Goal: Task Accomplishment & Management: Complete application form

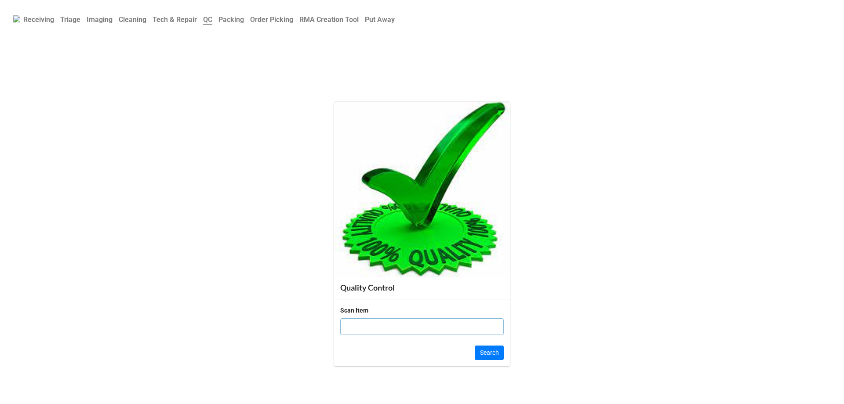
click at [404, 321] on input "text" at bounding box center [422, 326] width 164 height 17
click button "Search" at bounding box center [489, 353] width 29 height 15
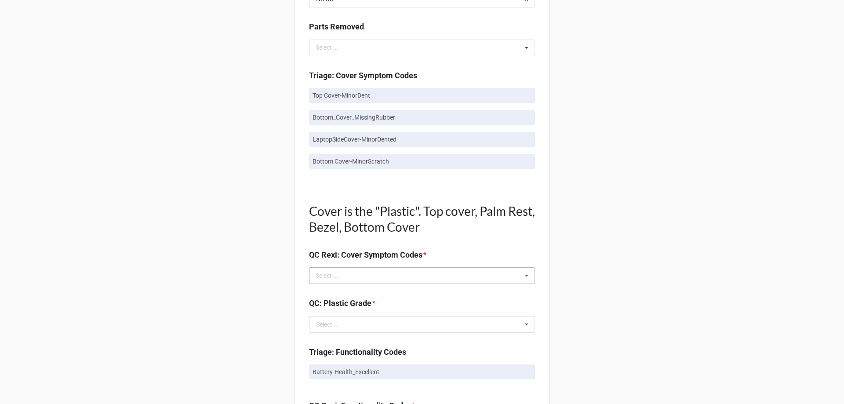
scroll to position [484, 0]
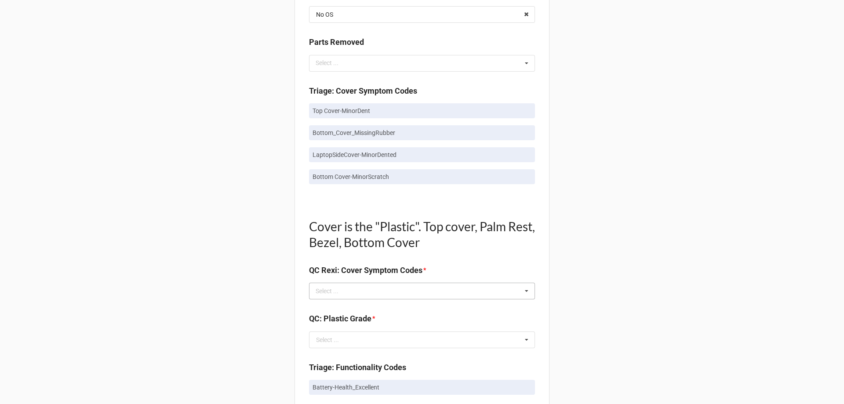
click at [521, 293] on icon at bounding box center [526, 291] width 13 height 16
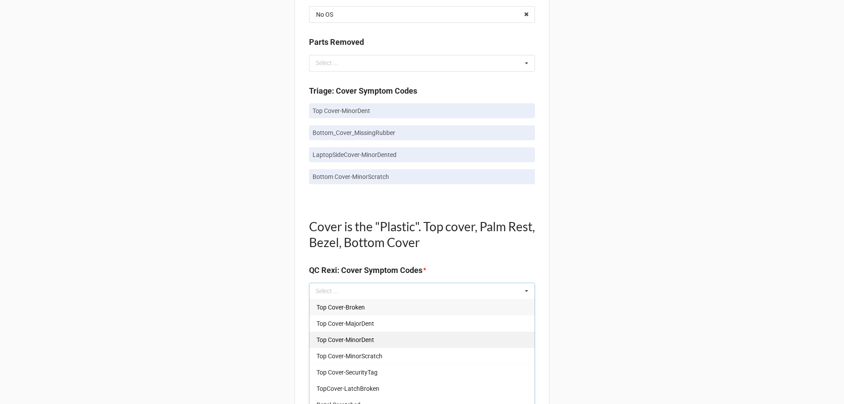
click at [447, 346] on div "Top Cover-MinorDent" at bounding box center [421, 339] width 225 height 16
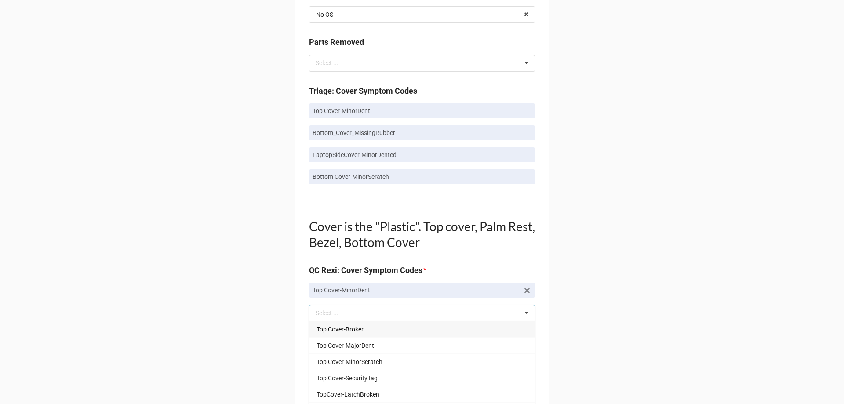
click at [600, 232] on div "Back Receiving Triage Imaging Cleaning Tech & Repair QC Packing Order Picking R…" at bounding box center [422, 306] width 844 height 1581
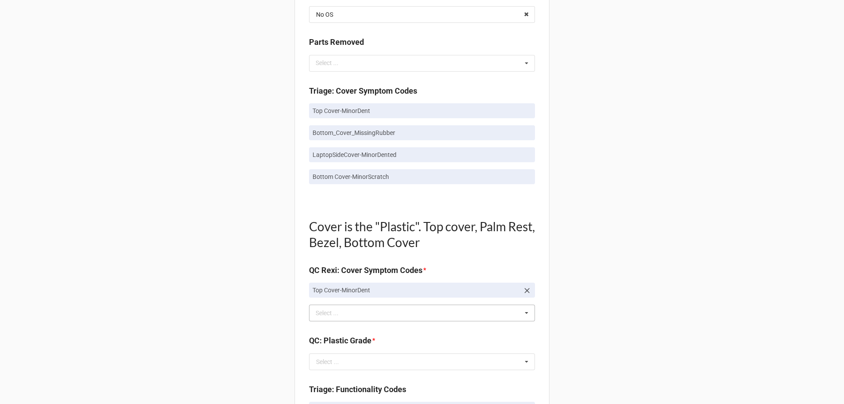
click at [510, 313] on div "Select ... Top Cover-Broken Top Cover-MajorDent Top Cover-MinorScratch Top Cove…" at bounding box center [422, 313] width 226 height 17
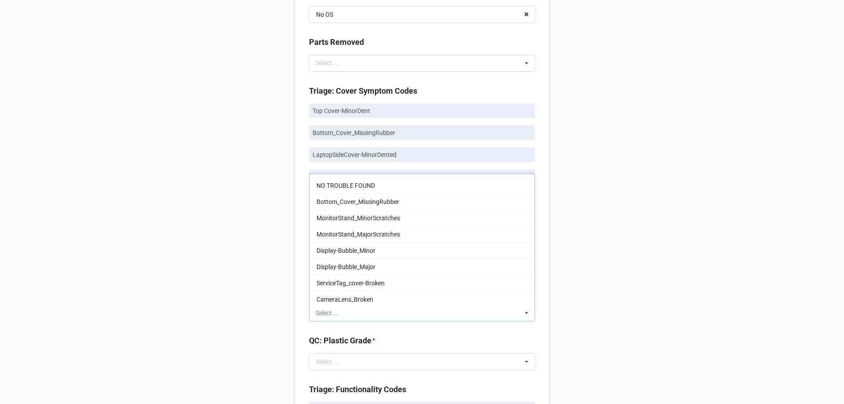
scroll to position [864, 0]
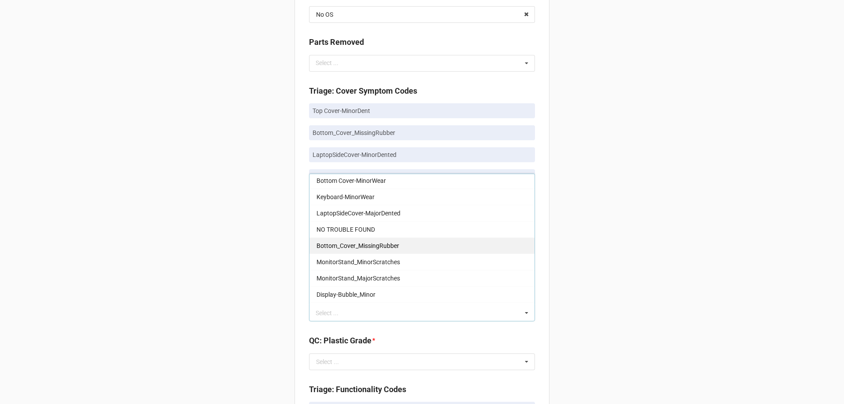
click at [404, 253] on div "Bottom_Cover_MissingRubber" at bounding box center [421, 245] width 225 height 16
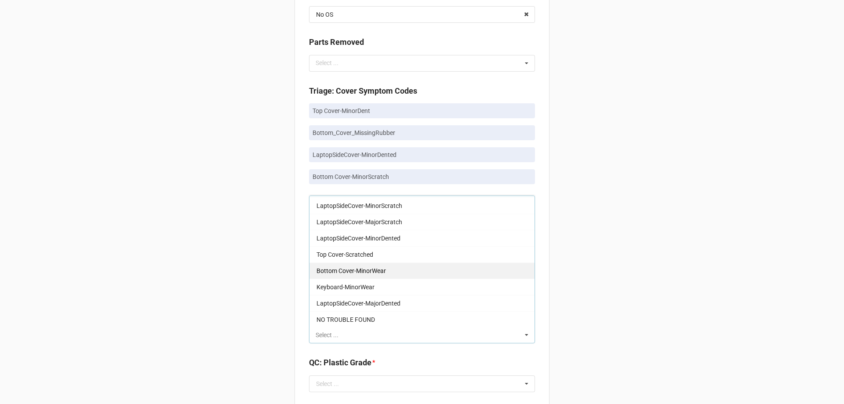
scroll to position [776, 0]
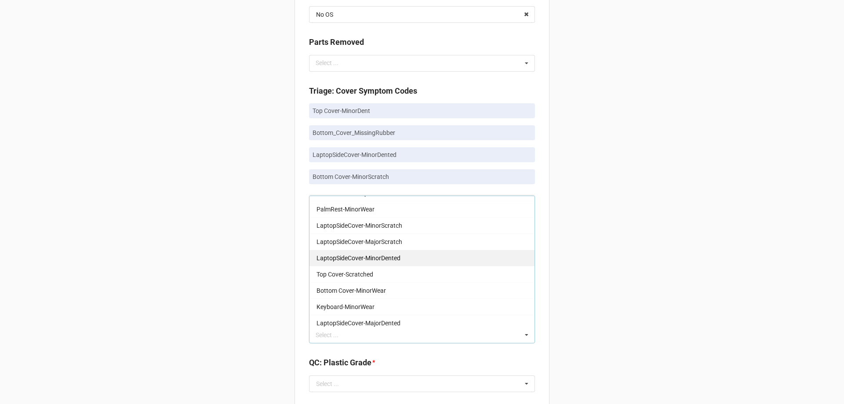
click at [398, 260] on span "LaptopSideCover-MinorDented" at bounding box center [359, 258] width 84 height 7
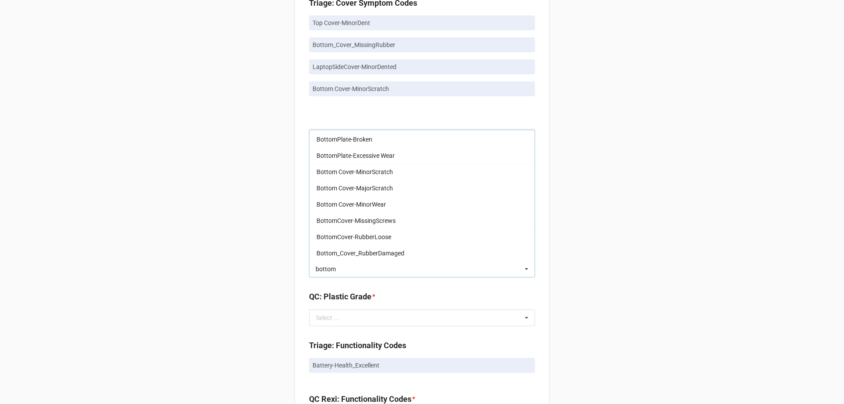
scroll to position [80, 0]
type input "bottom"
click at [379, 138] on span "Bottom Cover-MinorScratch" at bounding box center [355, 139] width 76 height 7
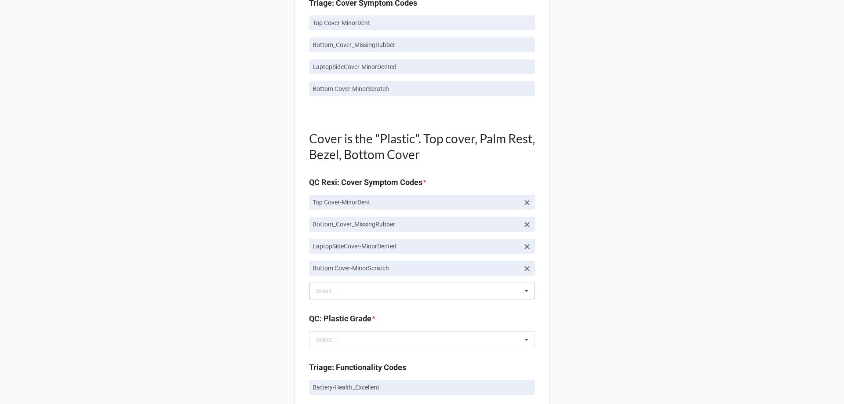
click at [723, 204] on div "Back Receiving Triage Imaging Cleaning Tech & Repair QC Packing Order Picking R…" at bounding box center [422, 251] width 844 height 1647
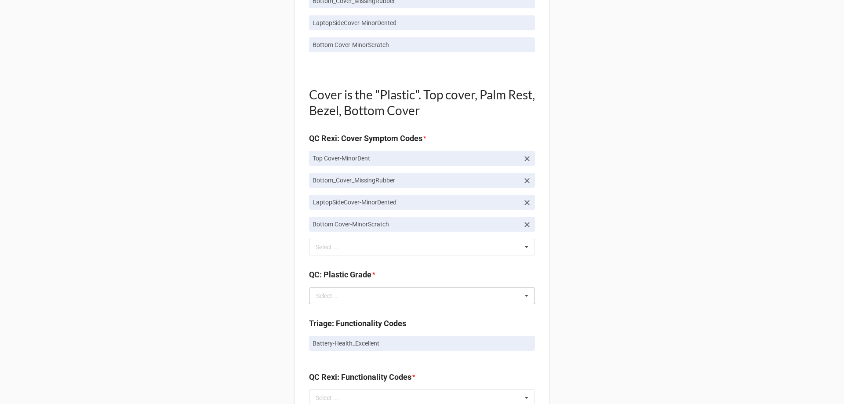
click at [523, 290] on icon at bounding box center [526, 296] width 13 height 16
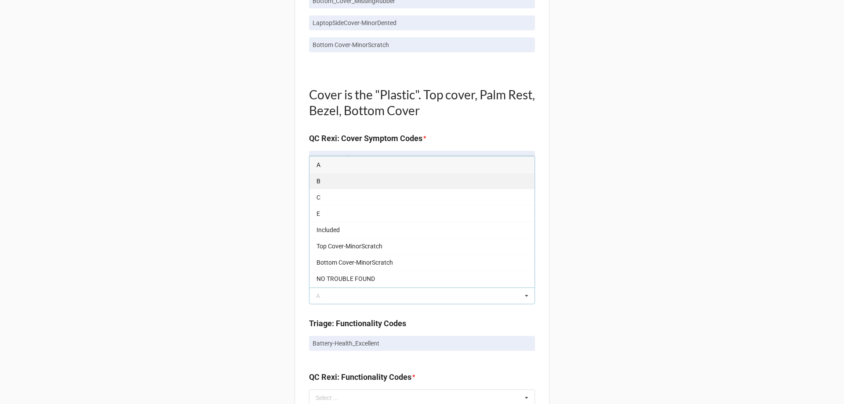
click at [431, 177] on div "B" at bounding box center [421, 181] width 225 height 16
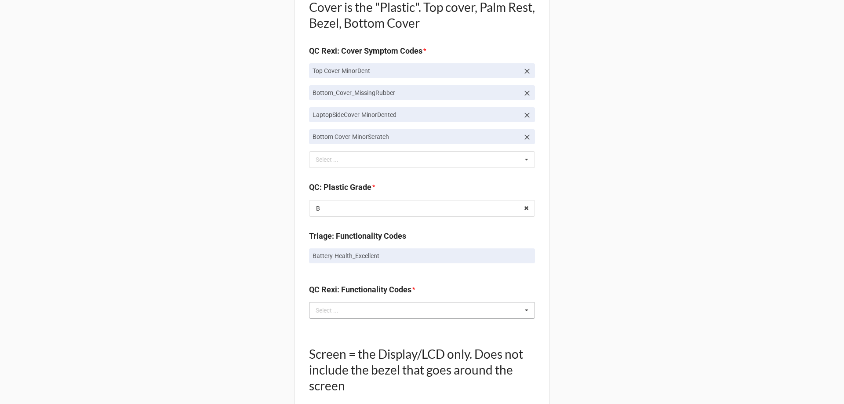
scroll to position [703, 0]
click at [527, 312] on icon at bounding box center [526, 310] width 13 height 16
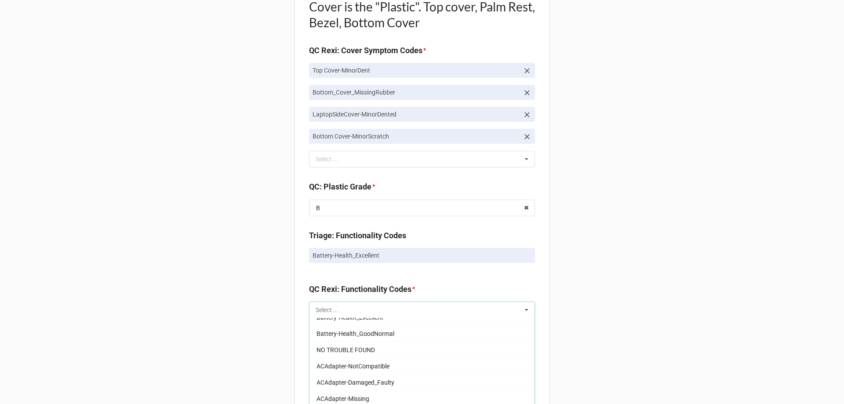
scroll to position [615, 0]
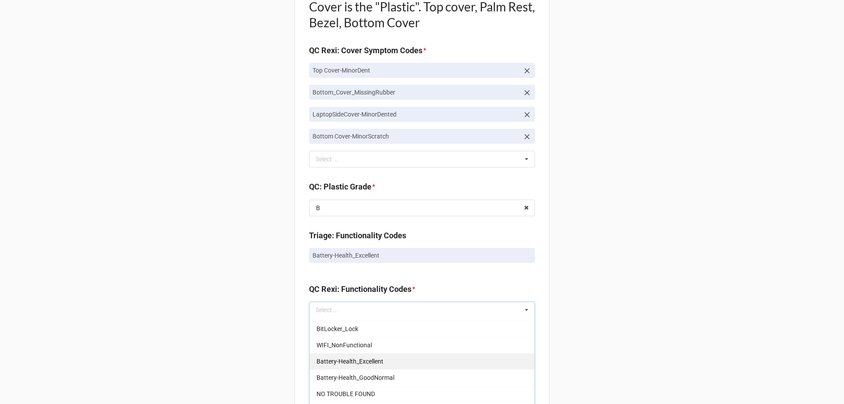
click at [419, 363] on div "Battery-Health_Excellent" at bounding box center [421, 361] width 225 height 16
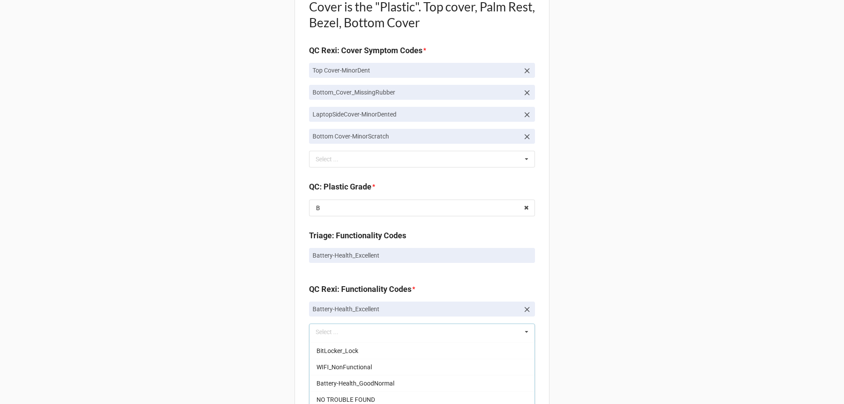
click at [577, 269] on div "Back Receiving Triage Imaging Cleaning Tech & Repair QC Packing Order Picking R…" at bounding box center [422, 131] width 844 height 1669
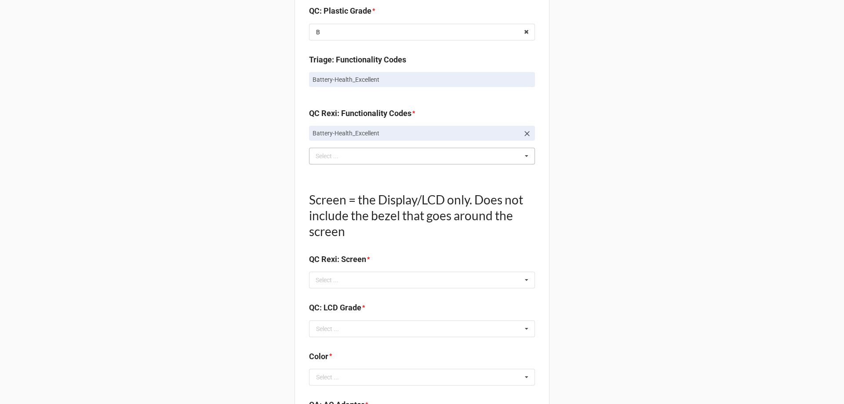
scroll to position [923, 0]
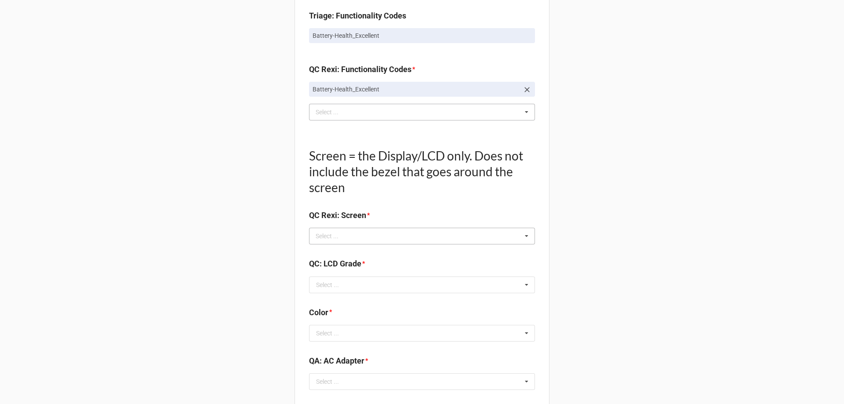
click at [523, 238] on icon at bounding box center [526, 236] width 13 height 16
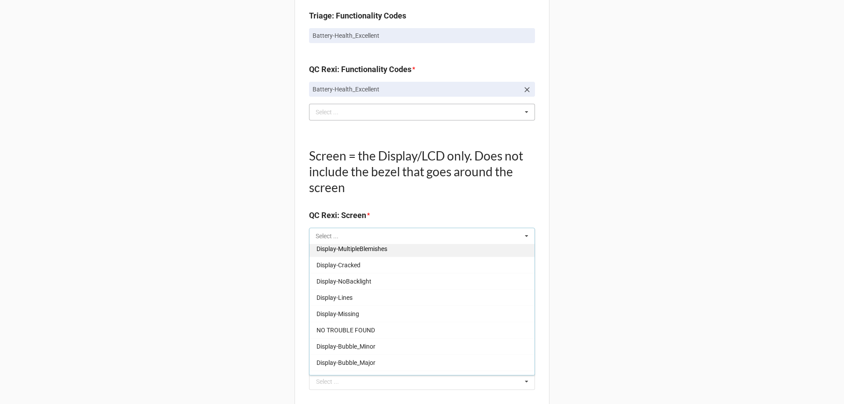
scroll to position [146, 0]
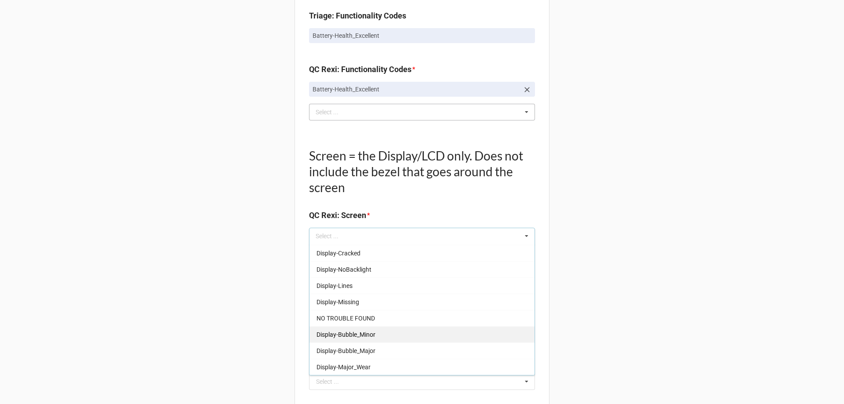
click at [391, 327] on div "Display-Bubble_Minor" at bounding box center [421, 334] width 225 height 16
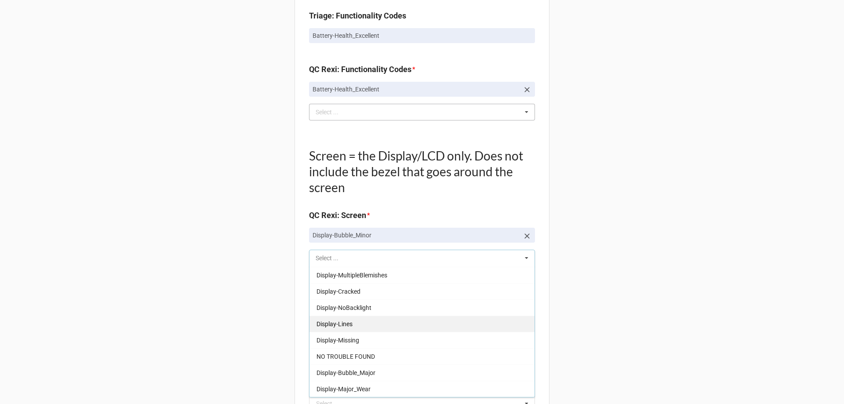
scroll to position [129, 0]
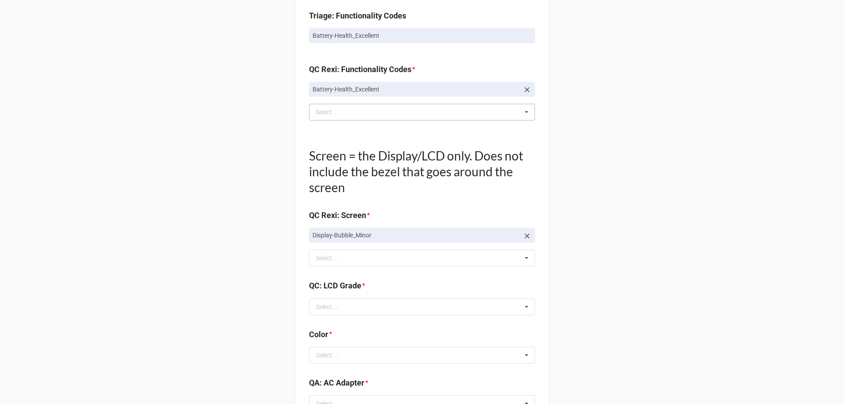
click at [527, 238] on icon at bounding box center [527, 236] width 9 height 9
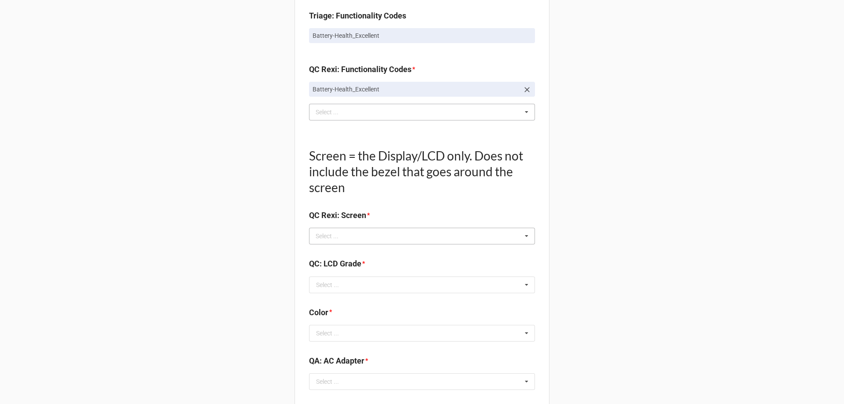
click at [471, 234] on div "Select ... Display-KBWear_Minor Display-MajorScratch Display-KBWear_Major Displ…" at bounding box center [422, 236] width 226 height 17
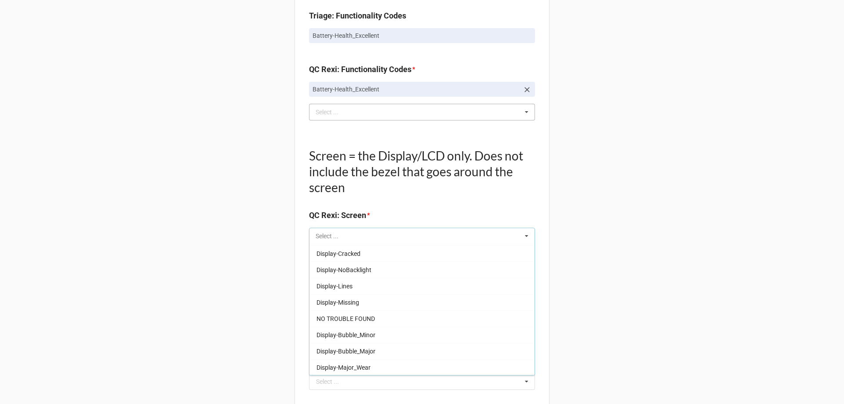
scroll to position [146, 0]
click at [394, 324] on div "NO TROUBLE FOUND" at bounding box center [421, 318] width 225 height 16
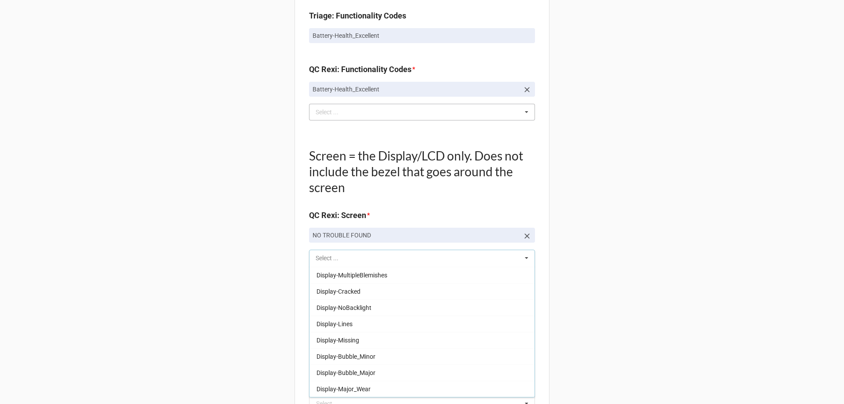
scroll to position [129, 0]
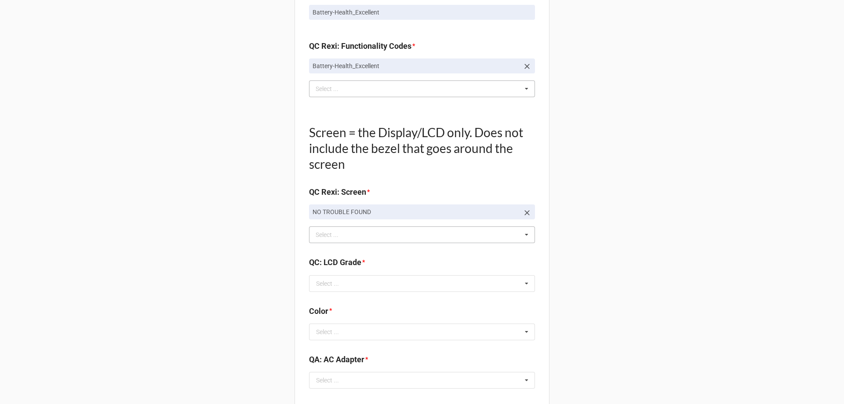
scroll to position [967, 0]
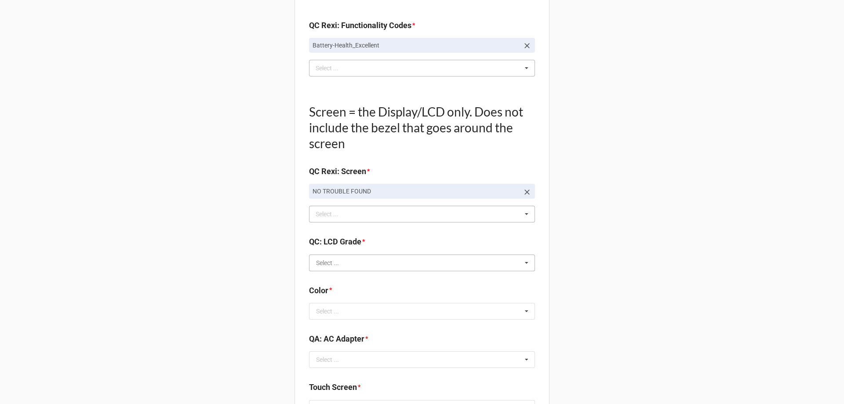
click at [510, 262] on input "text" at bounding box center [422, 263] width 225 height 16
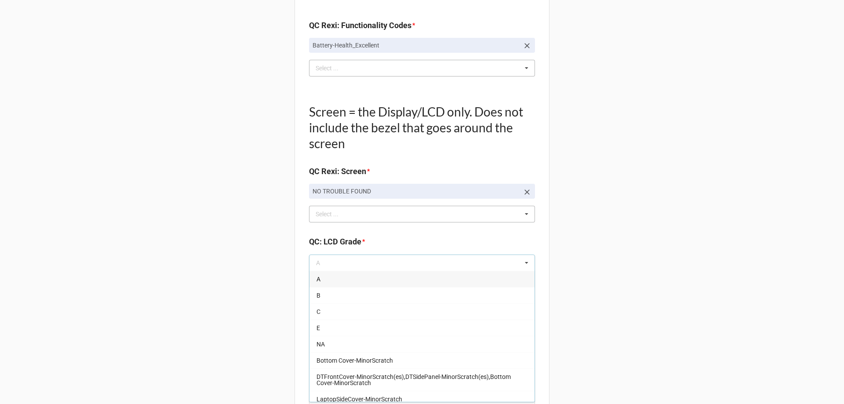
click at [392, 279] on div "A" at bounding box center [421, 279] width 225 height 16
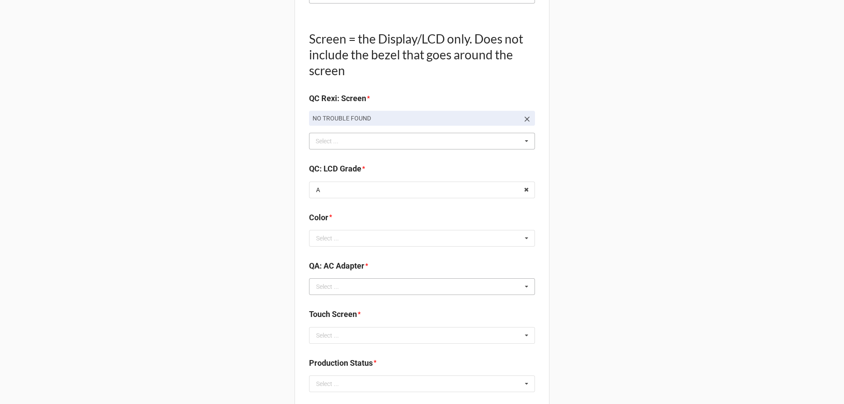
scroll to position [1055, 0]
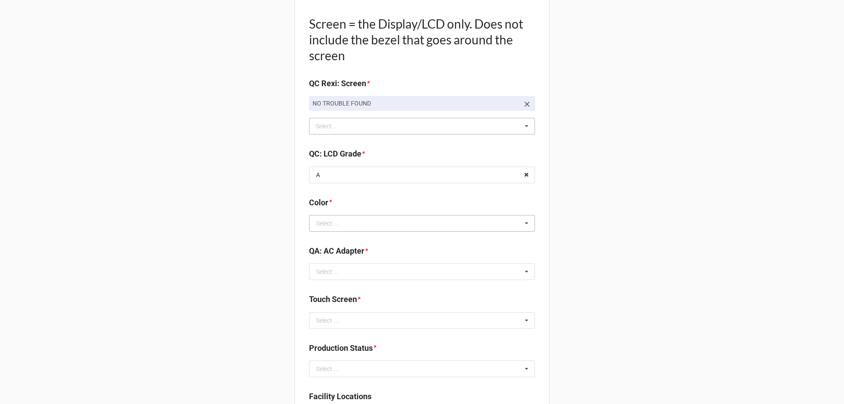
click at [521, 223] on icon at bounding box center [526, 223] width 13 height 16
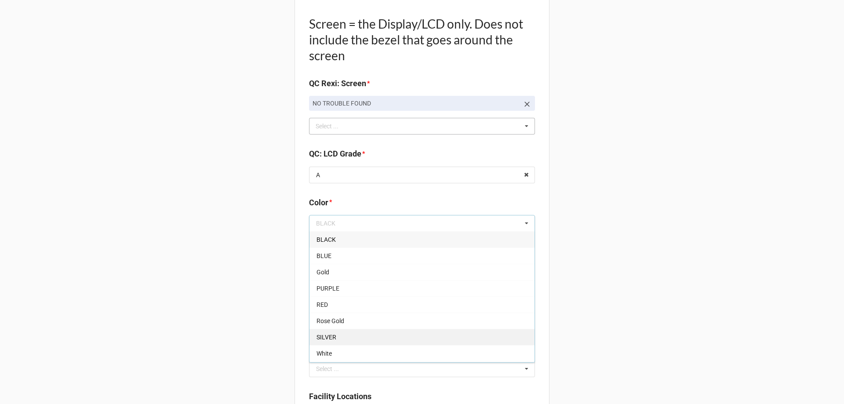
click at [394, 334] on div "SILVER" at bounding box center [421, 337] width 225 height 16
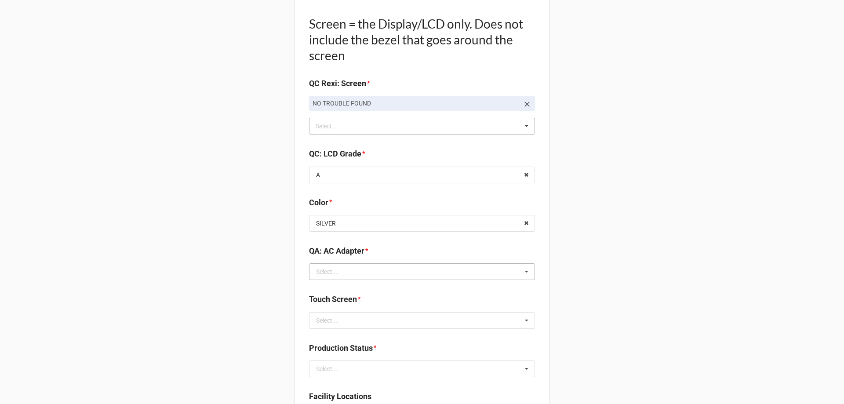
click at [524, 273] on icon at bounding box center [526, 272] width 13 height 16
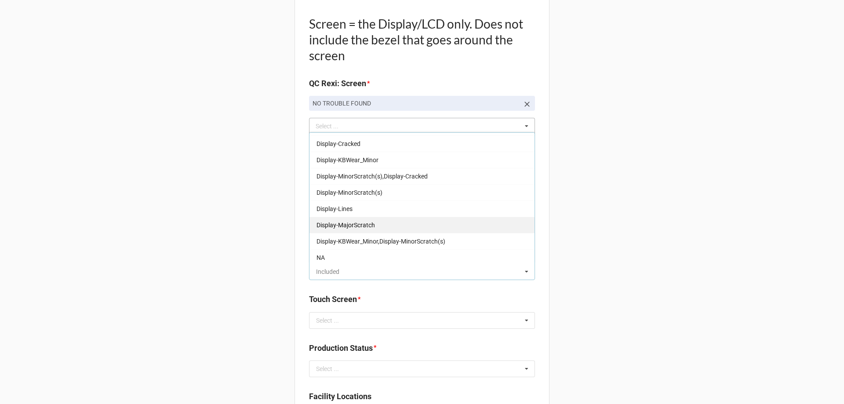
scroll to position [0, 0]
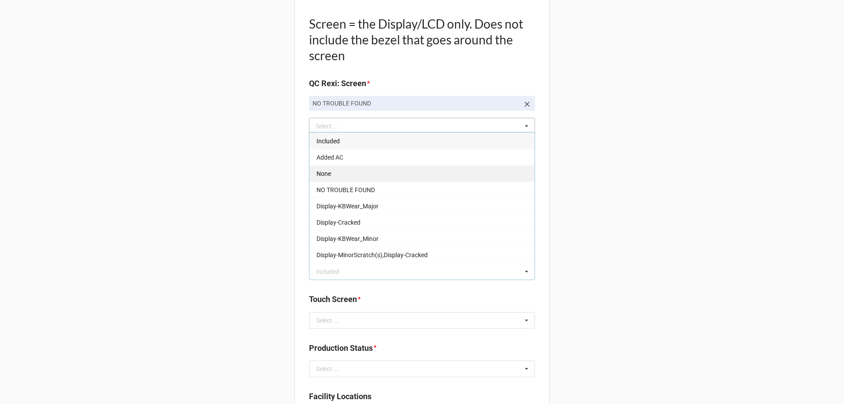
click at [362, 171] on div "None" at bounding box center [421, 173] width 225 height 16
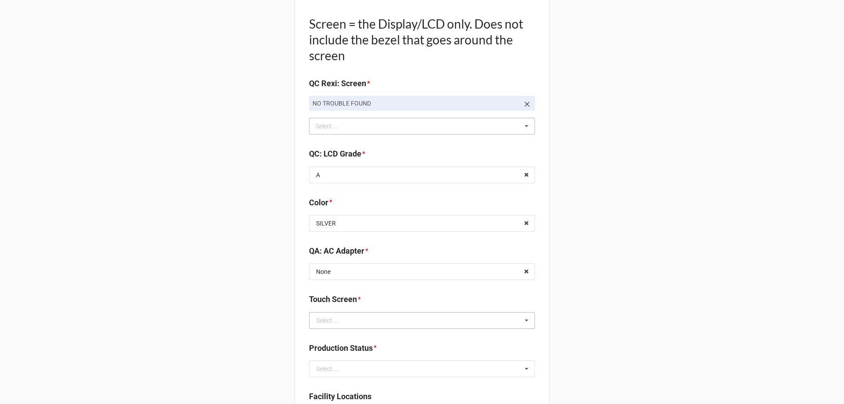
click at [528, 320] on icon at bounding box center [526, 321] width 13 height 16
click at [373, 187] on div "TRUE" at bounding box center [421, 189] width 225 height 16
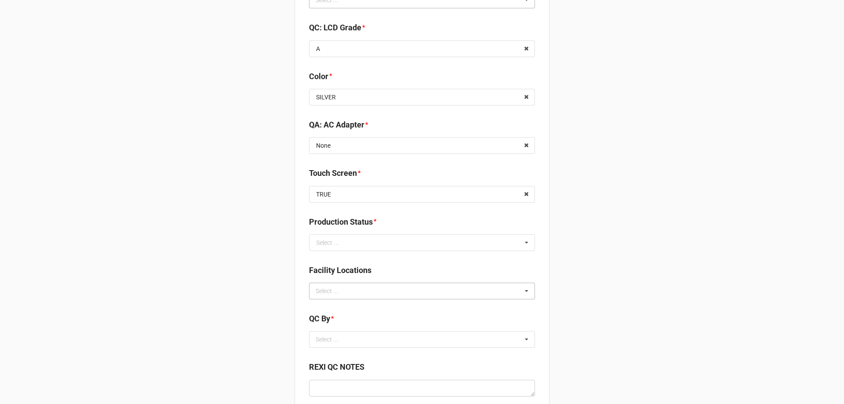
scroll to position [1187, 0]
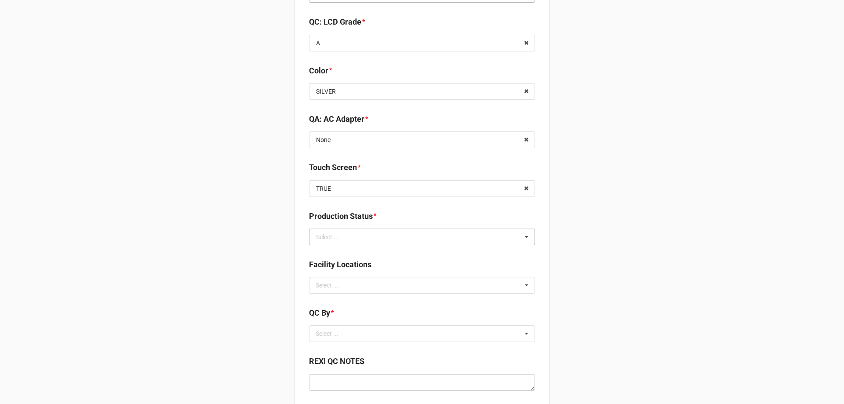
click at [528, 239] on icon at bounding box center [526, 237] width 13 height 16
click at [376, 251] on div "Cleaning" at bounding box center [421, 253] width 225 height 16
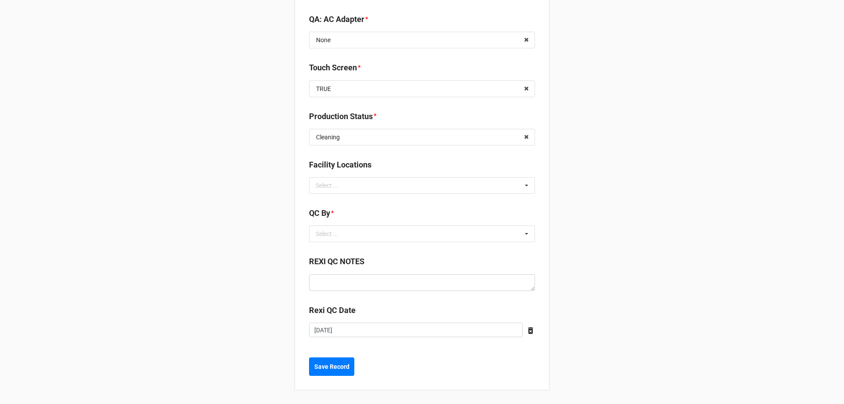
scroll to position [1287, 0]
drag, startPoint x: 521, startPoint y: 230, endPoint x: 527, endPoint y: 230, distance: 5.7
click at [522, 230] on icon at bounding box center [526, 234] width 13 height 16
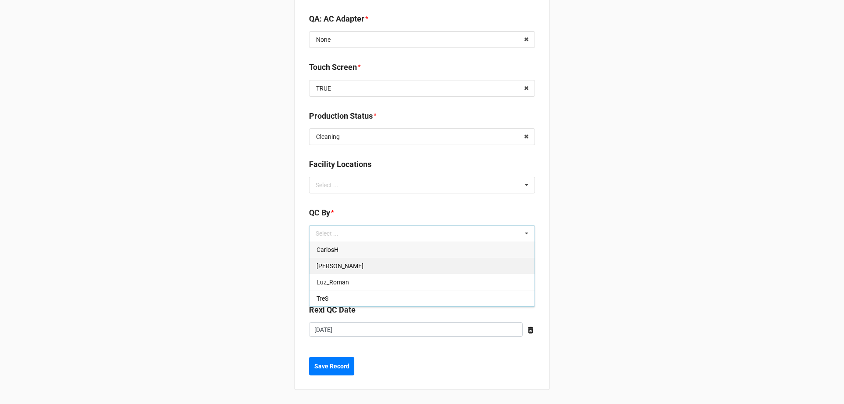
click at [481, 271] on div "Christian R" at bounding box center [421, 266] width 225 height 16
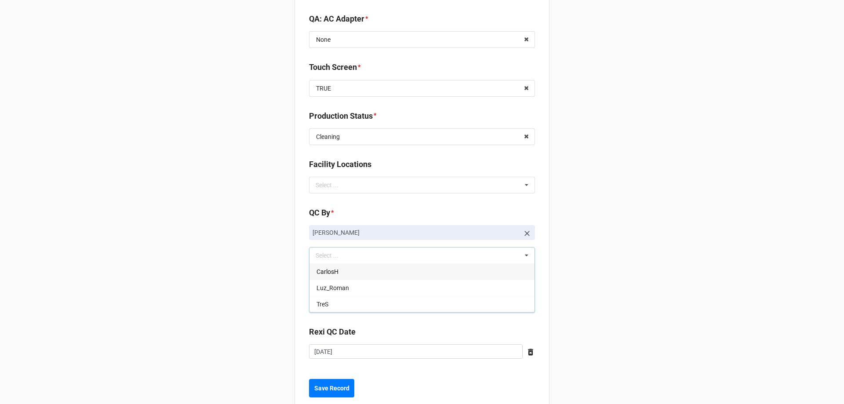
click at [339, 388] on b "Save Record" at bounding box center [331, 388] width 35 height 9
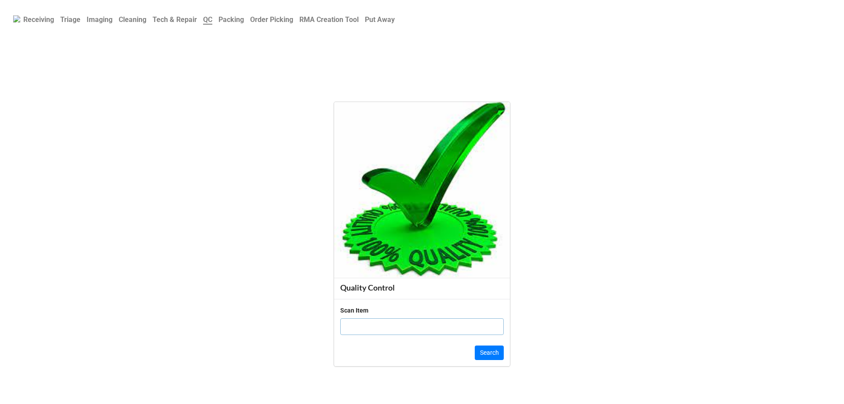
click at [377, 323] on input "text" at bounding box center [422, 326] width 164 height 17
type input "1986394"
click button "Search" at bounding box center [489, 353] width 29 height 15
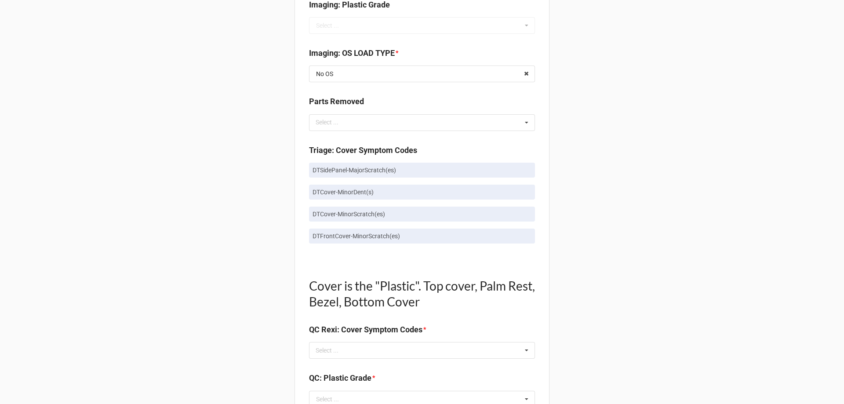
scroll to position [440, 0]
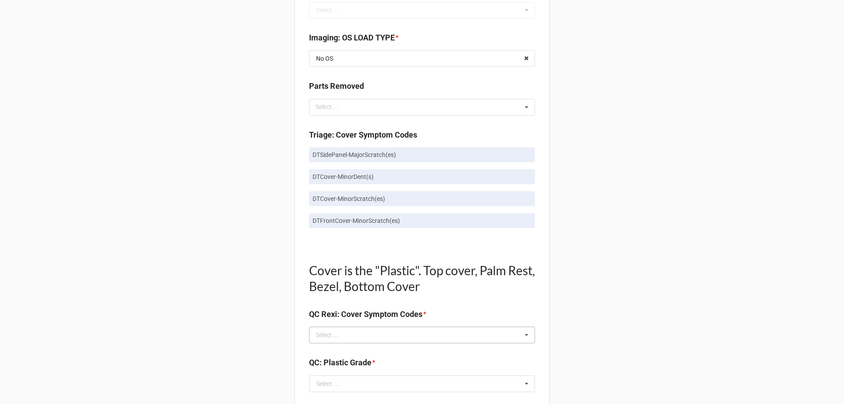
click at [523, 336] on icon at bounding box center [526, 335] width 13 height 16
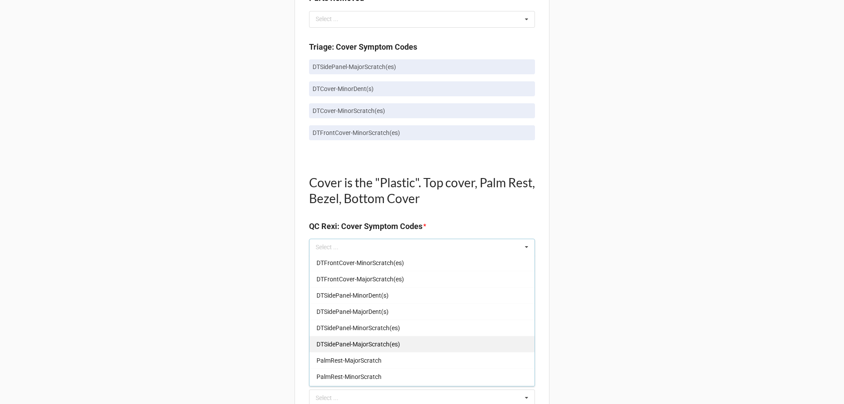
click at [438, 344] on div "DTSidePanel-MajorScratch(es)" at bounding box center [421, 344] width 225 height 16
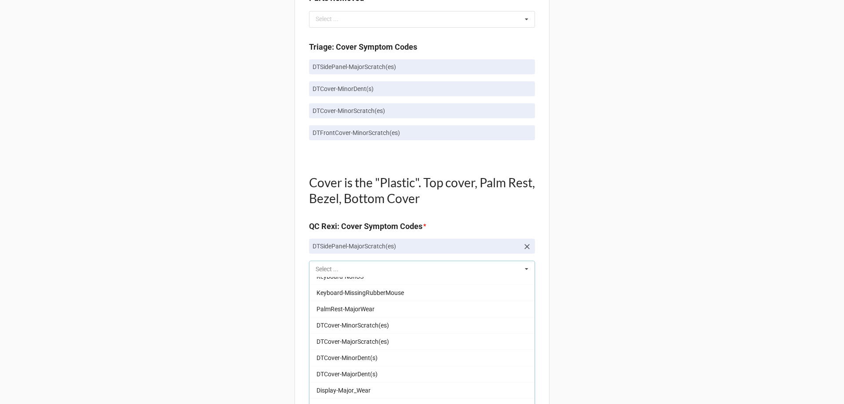
scroll to position [1099, 0]
click at [441, 354] on div "DTCover-MinorDent(s)" at bounding box center [421, 357] width 225 height 16
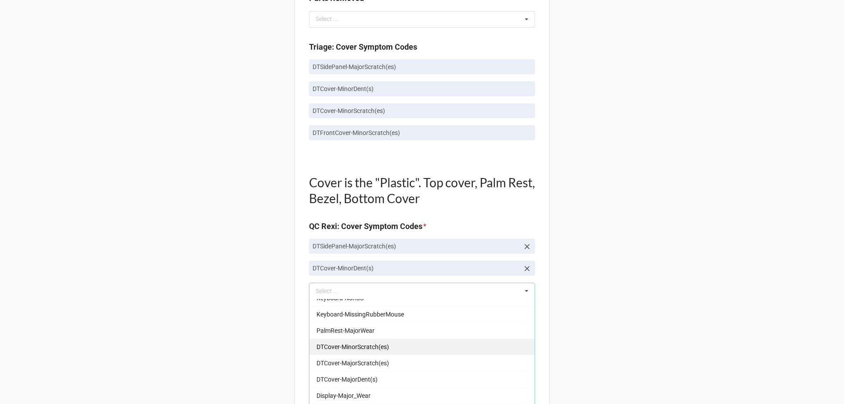
click at [445, 344] on div "DTCover-MinorScratch(es)" at bounding box center [421, 347] width 225 height 16
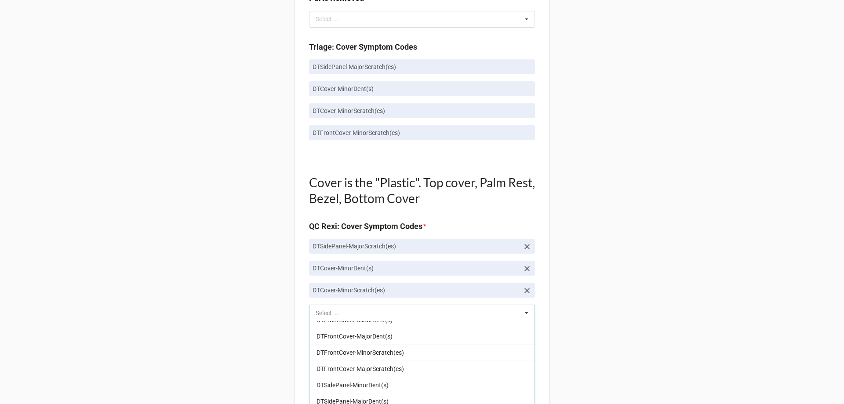
scroll to position [396, 0]
click at [416, 372] on div "DTFrontCover-MinorScratch(es)" at bounding box center [421, 372] width 225 height 16
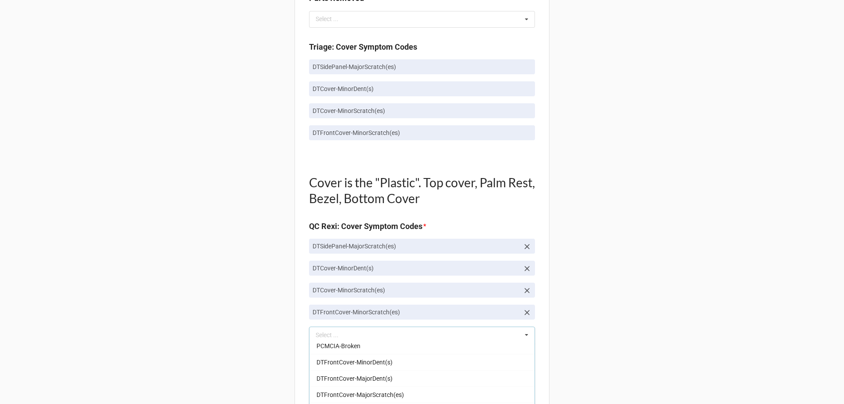
click at [607, 285] on div "Back Receiving Triage Imaging Cleaning Tech & Repair QC Packing Order Picking R…" at bounding box center [422, 295] width 844 height 1647
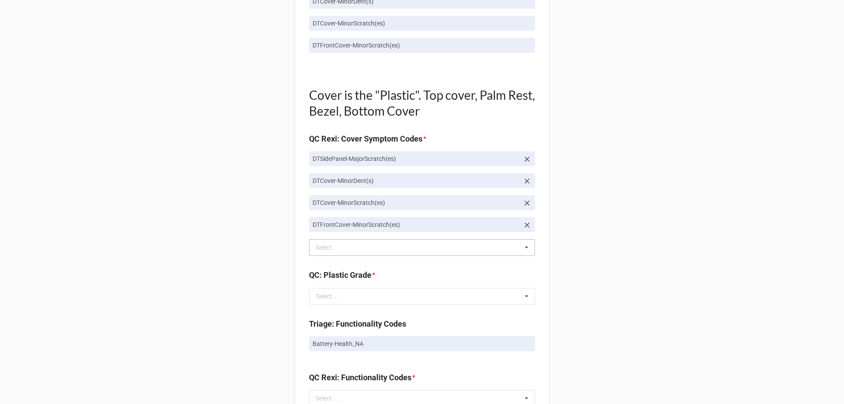
scroll to position [615, 0]
click at [526, 295] on icon at bounding box center [526, 296] width 13 height 16
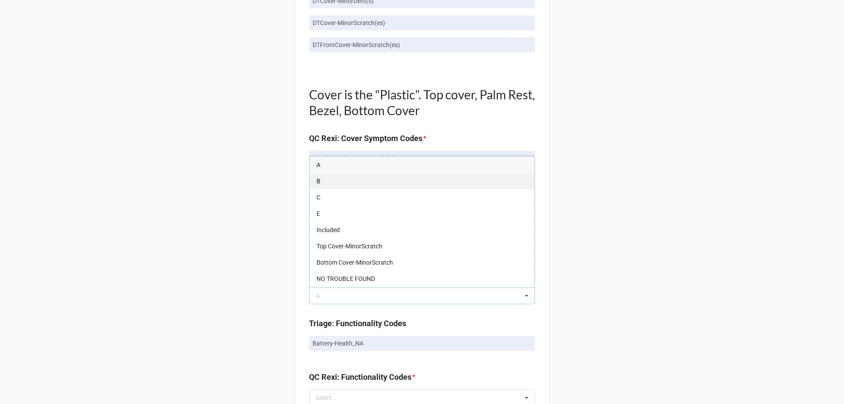
click at [430, 186] on div "B" at bounding box center [421, 181] width 225 height 16
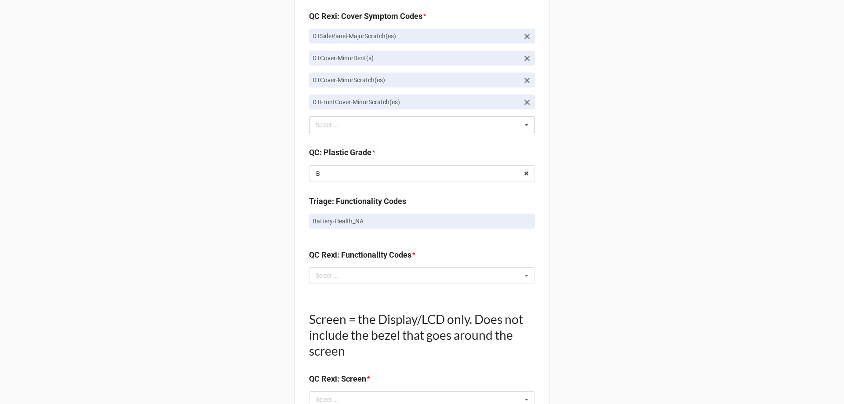
scroll to position [747, 0]
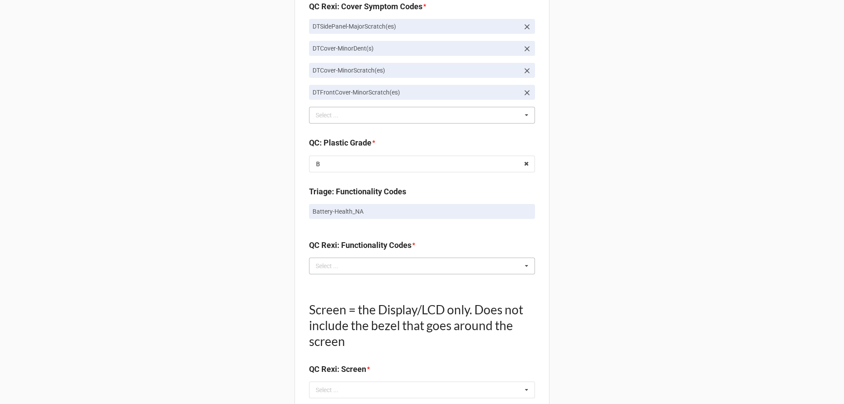
click at [527, 268] on icon at bounding box center [526, 266] width 13 height 16
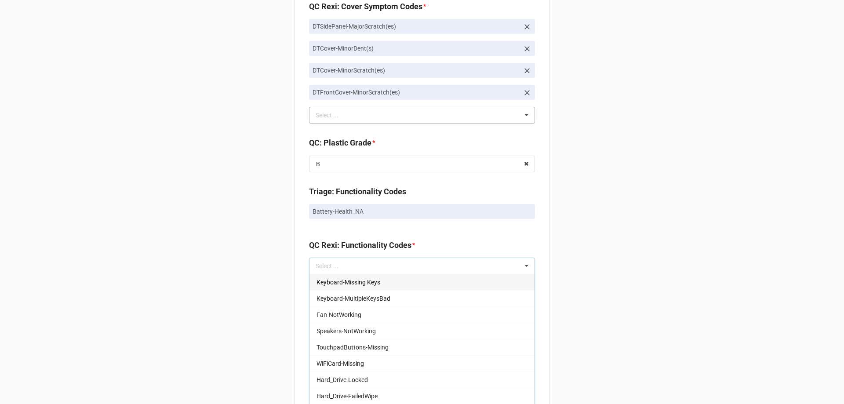
click at [569, 252] on div "Back Receiving Triage Imaging Cleaning Tech & Repair QC Packing Order Picking R…" at bounding box center [422, 76] width 844 height 1647
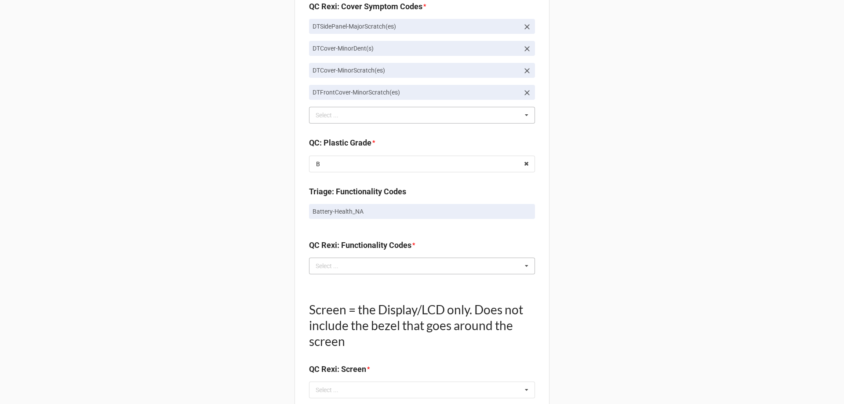
click at [523, 272] on icon at bounding box center [526, 266] width 13 height 16
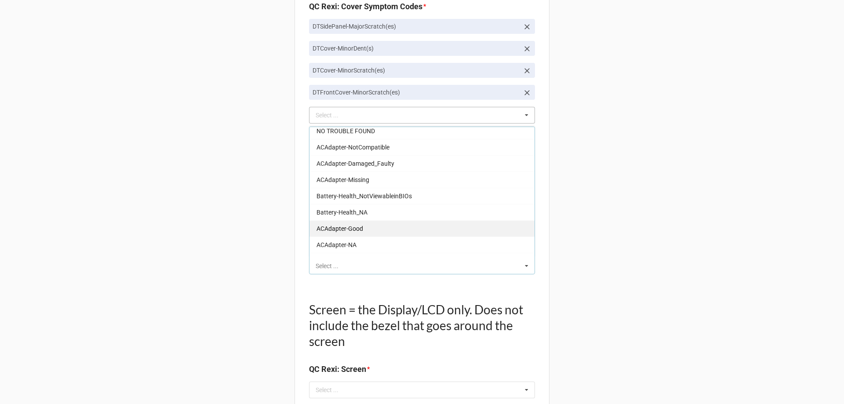
scroll to position [703, 0]
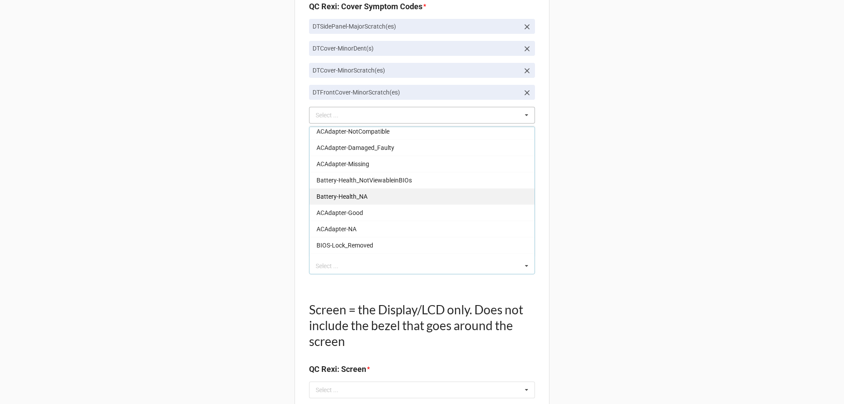
click at [422, 194] on div "Battery-Health_NA" at bounding box center [421, 196] width 225 height 16
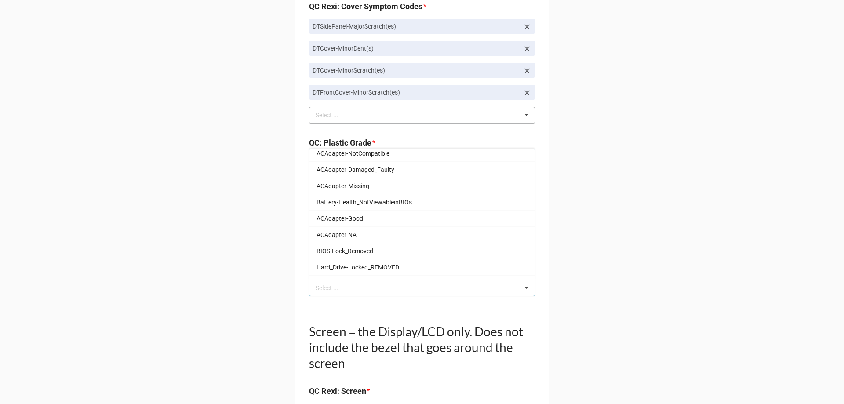
click at [632, 244] on div "Back Receiving Triage Imaging Cleaning Tech & Repair QC Packing Order Picking R…" at bounding box center [422, 87] width 844 height 1669
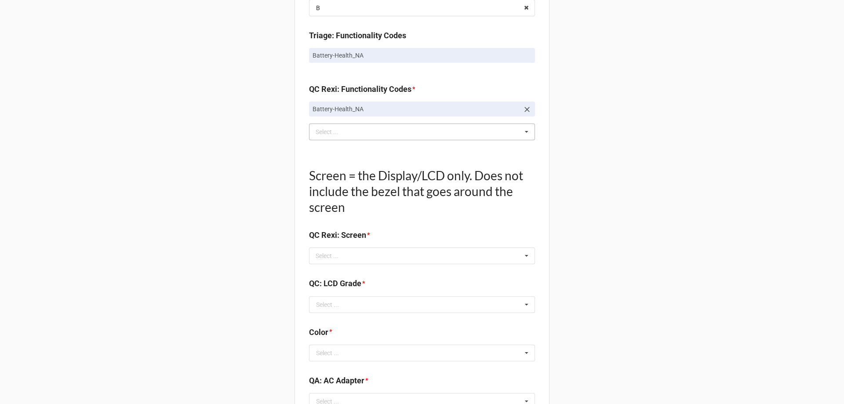
scroll to position [923, 0]
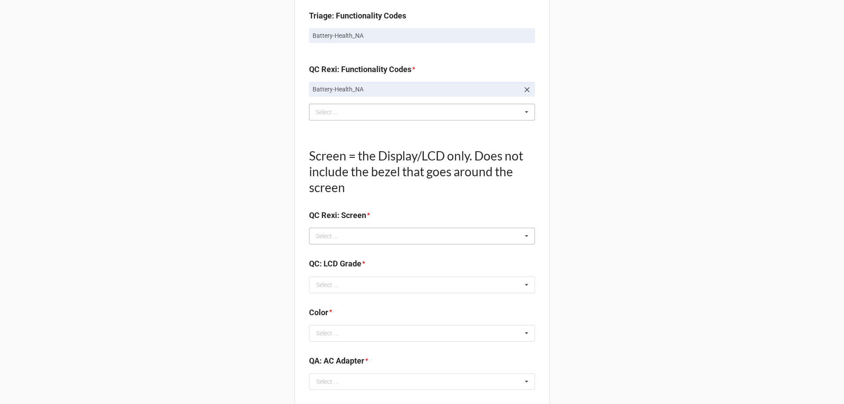
click at [521, 237] on icon at bounding box center [526, 236] width 13 height 16
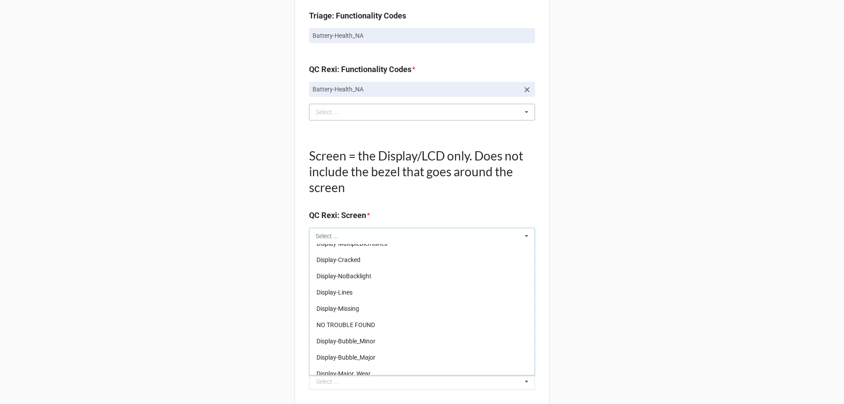
scroll to position [146, 0]
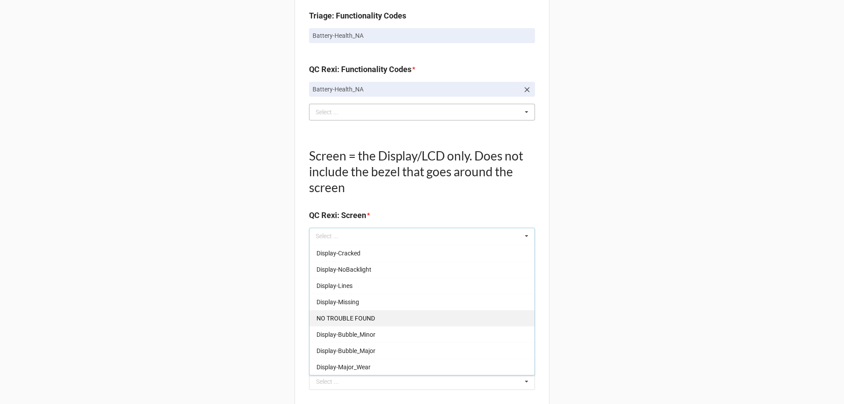
click at [406, 315] on div "NO TROUBLE FOUND" at bounding box center [421, 318] width 225 height 16
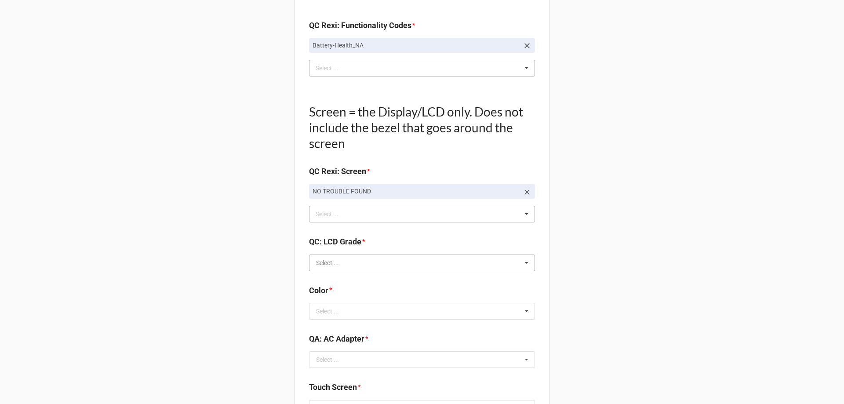
click at [517, 260] on input "text" at bounding box center [422, 263] width 225 height 16
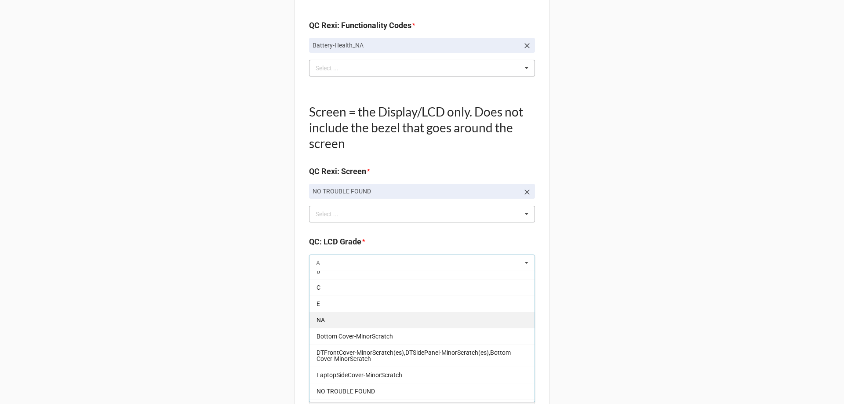
scroll to position [44, 0]
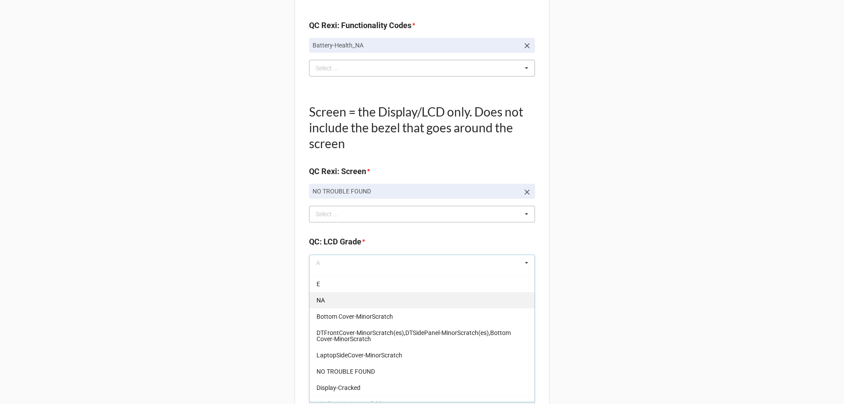
click at [452, 307] on div "NA" at bounding box center [421, 300] width 225 height 16
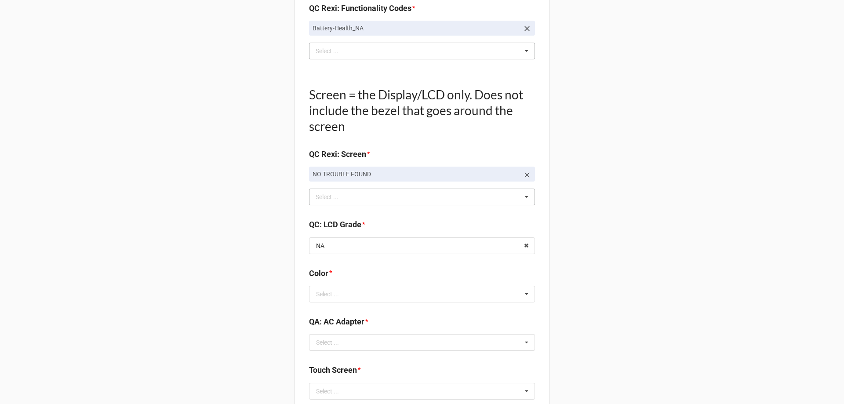
scroll to position [1011, 0]
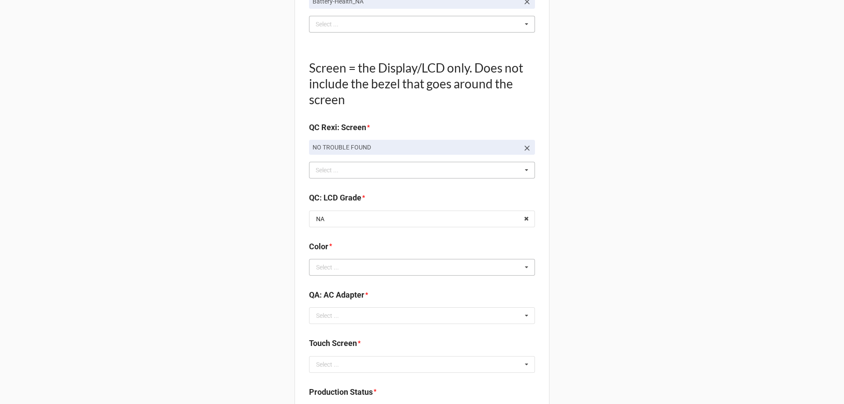
click at [525, 268] on icon at bounding box center [526, 267] width 13 height 16
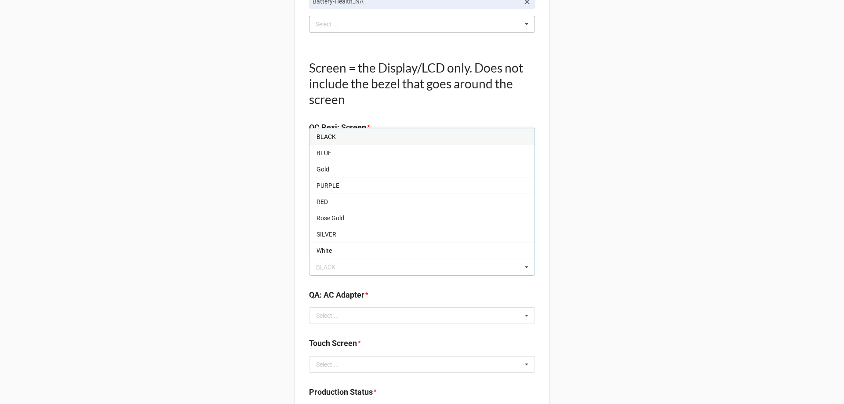
click at [406, 130] on div "BLACK" at bounding box center [421, 136] width 225 height 16
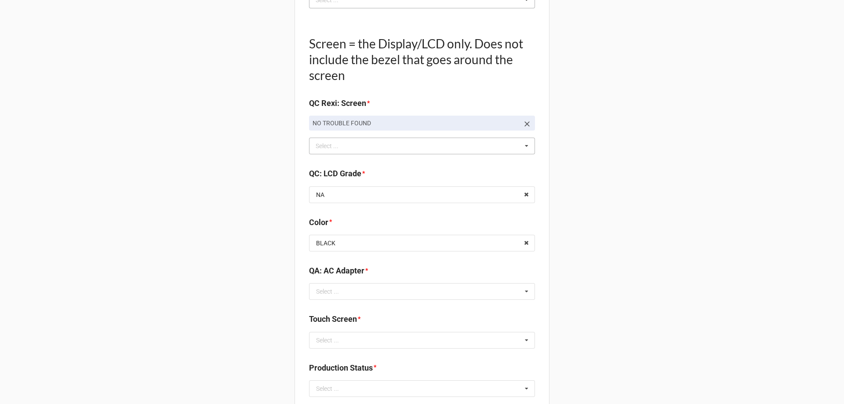
scroll to position [1055, 0]
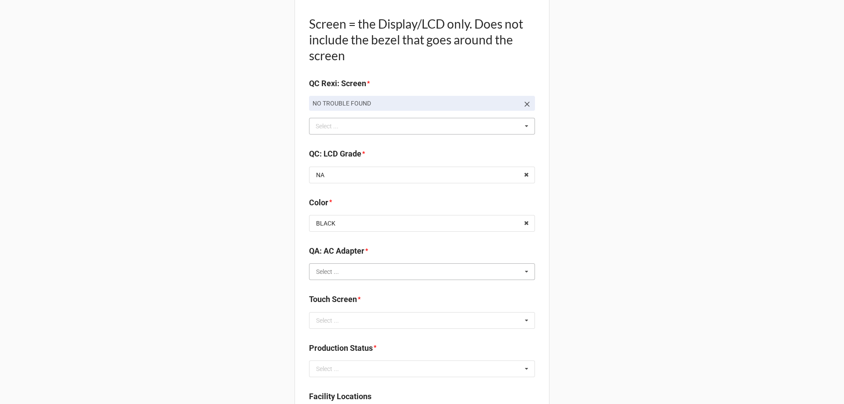
click at [515, 274] on input "text" at bounding box center [422, 272] width 225 height 16
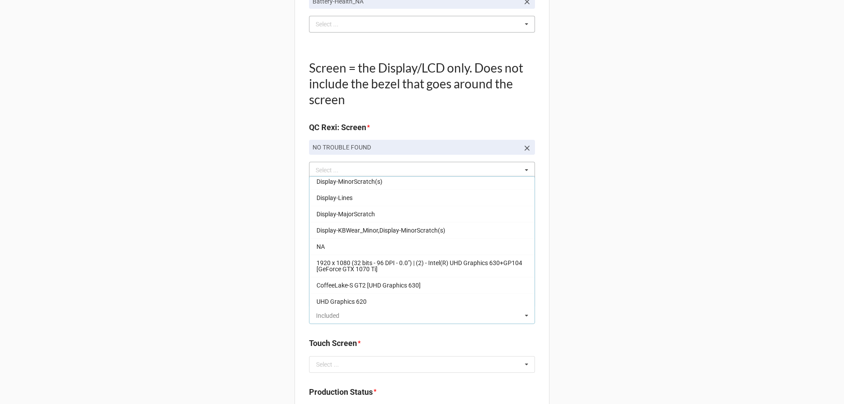
scroll to position [158, 0]
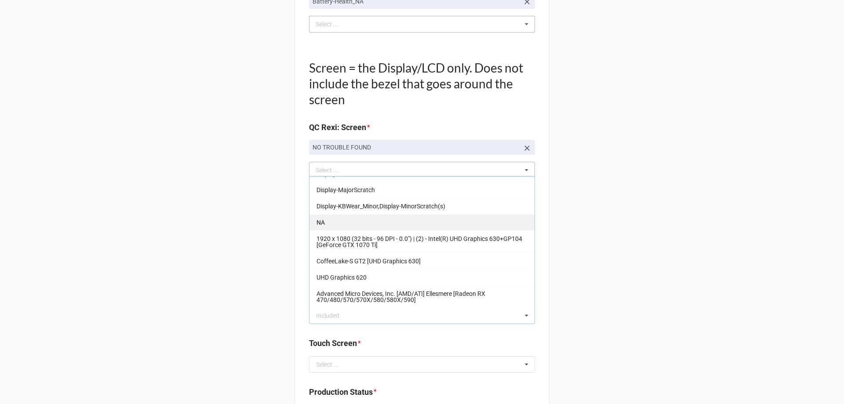
click at [406, 218] on div "NA" at bounding box center [421, 222] width 225 height 16
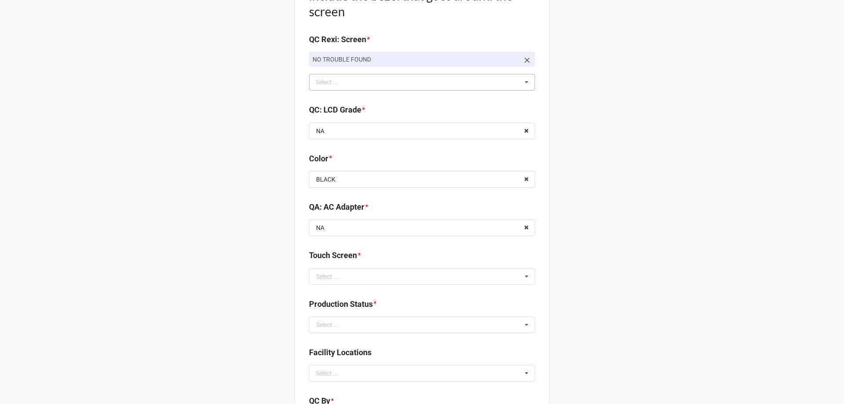
scroll to position [1143, 0]
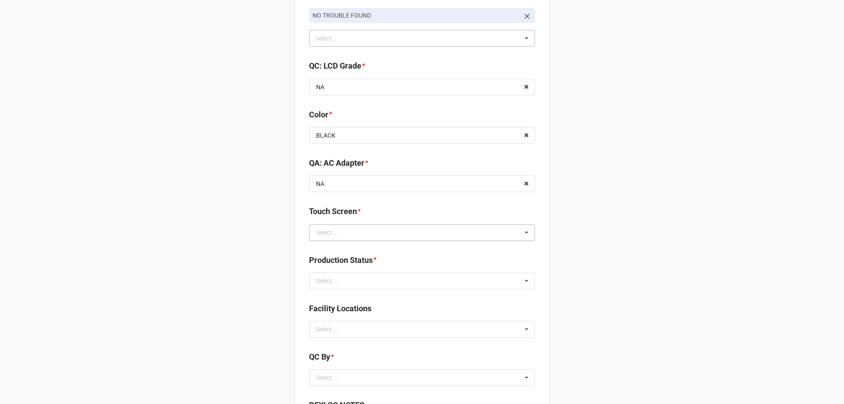
click at [520, 234] on icon at bounding box center [526, 233] width 13 height 16
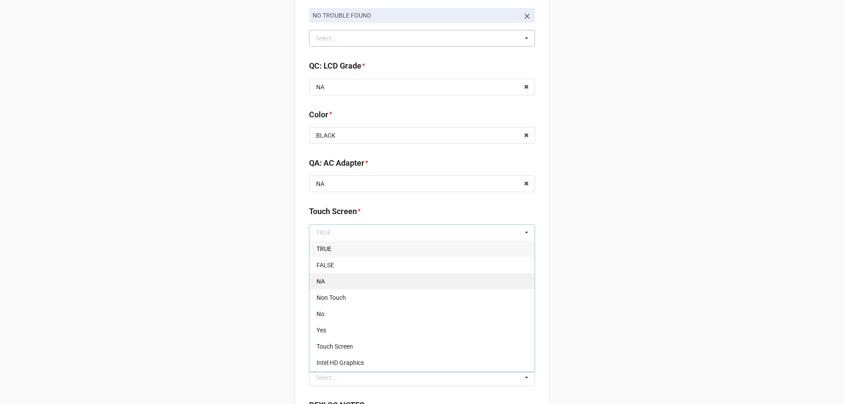
click at [467, 278] on div "NA" at bounding box center [421, 281] width 225 height 16
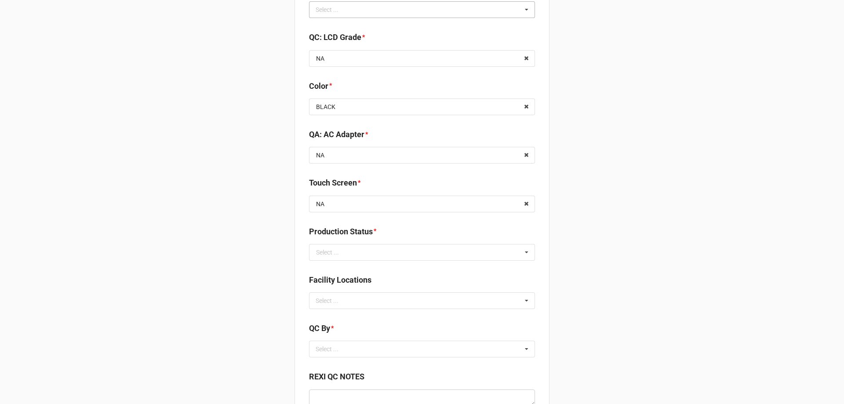
scroll to position [1187, 0]
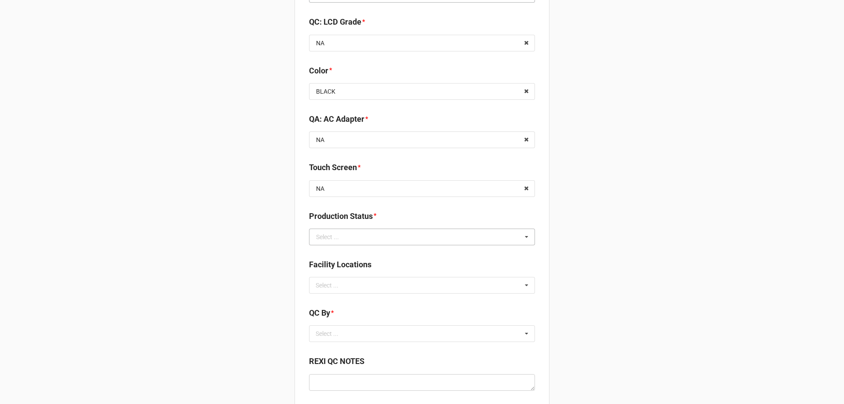
click at [521, 238] on icon at bounding box center [526, 237] width 13 height 16
click at [462, 252] on div "Cleaning" at bounding box center [421, 253] width 225 height 16
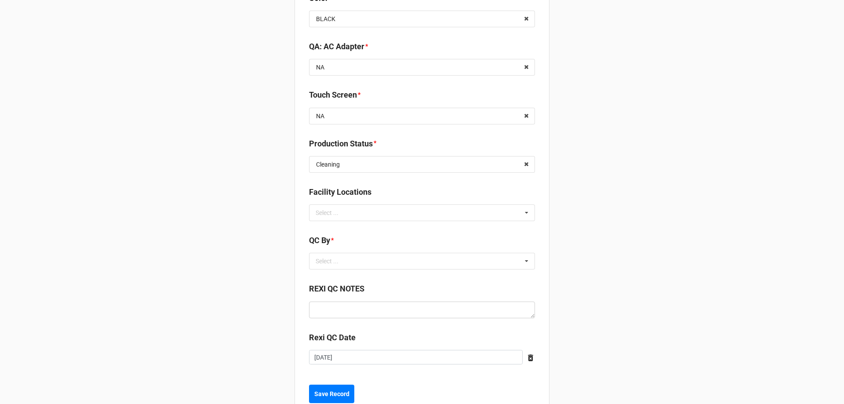
scroll to position [1275, 0]
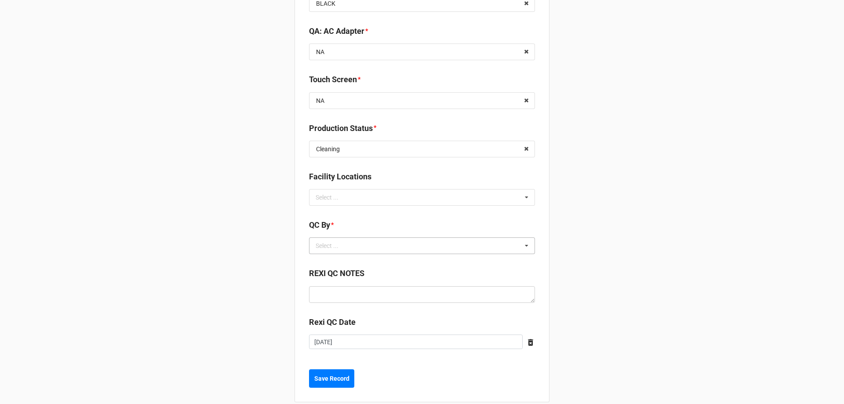
click at [517, 244] on div "Select ... No results found." at bounding box center [422, 245] width 226 height 17
click at [459, 276] on div "Christian R" at bounding box center [421, 278] width 225 height 16
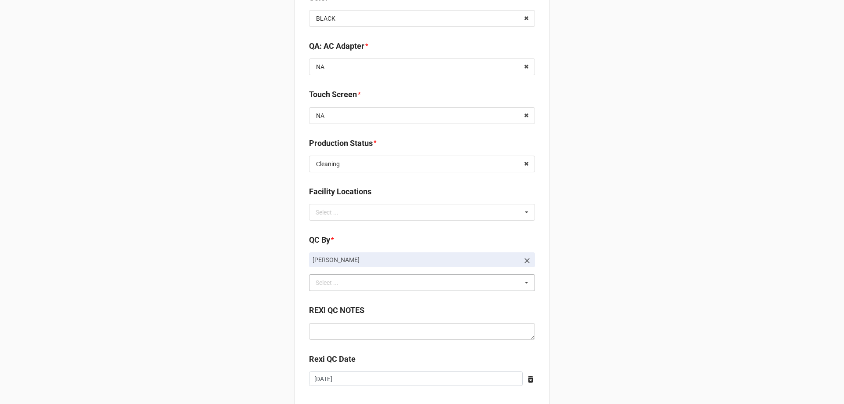
scroll to position [1309, 0]
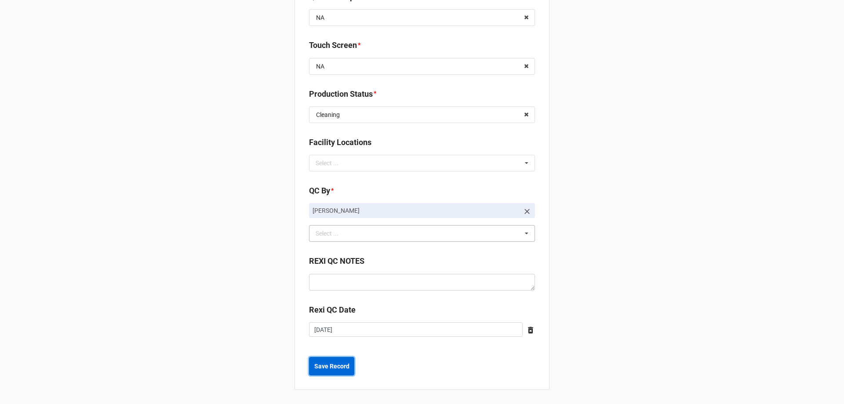
click at [347, 368] on button "Save Record" at bounding box center [331, 366] width 45 height 18
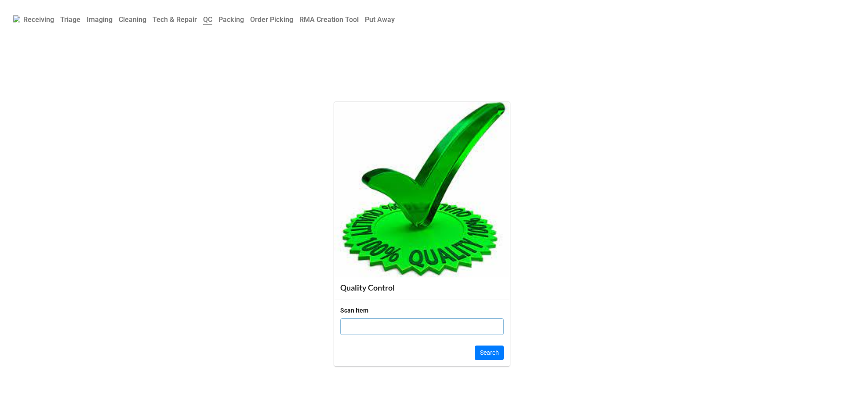
click at [399, 332] on input "text" at bounding box center [422, 326] width 164 height 17
click button "Search" at bounding box center [489, 353] width 29 height 15
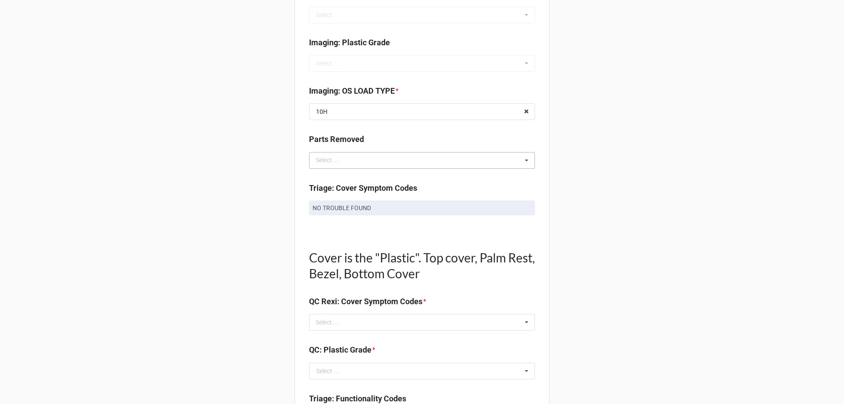
scroll to position [396, 0]
click at [525, 324] on icon at bounding box center [526, 322] width 13 height 16
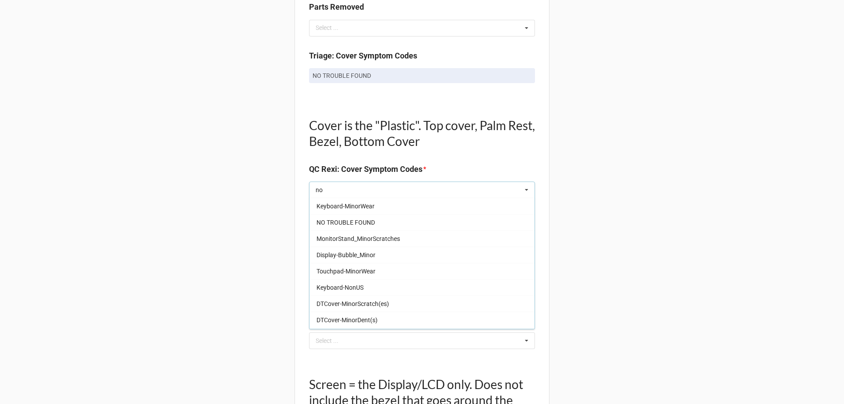
scroll to position [264, 0]
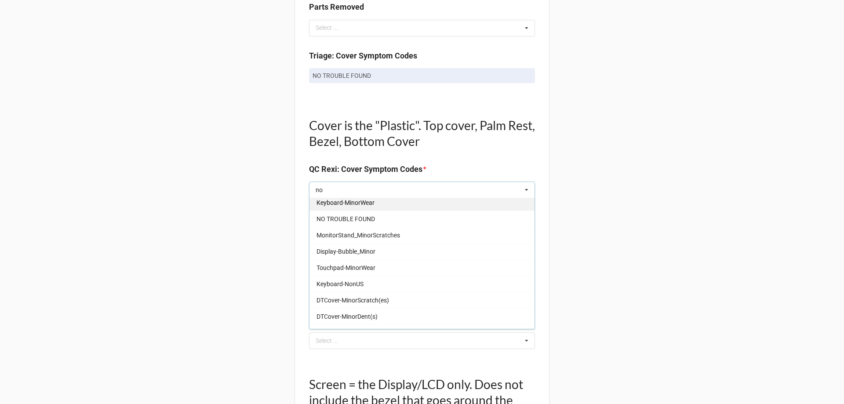
type input "no"
click at [373, 226] on div "NO TROUBLE FOUND" at bounding box center [421, 219] width 225 height 16
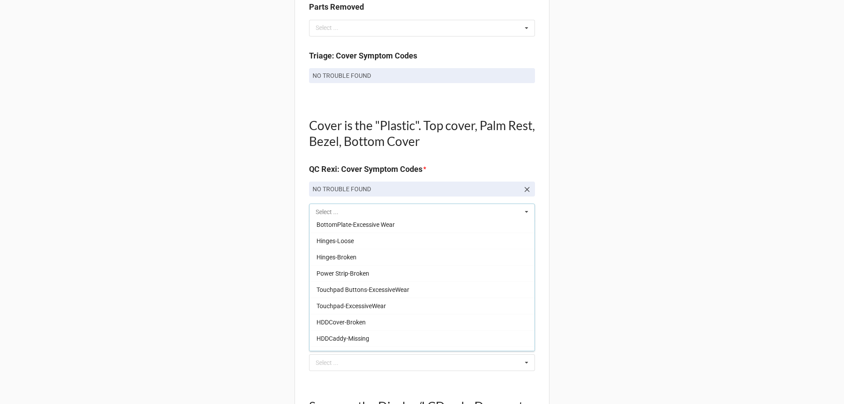
scroll to position [898, 0]
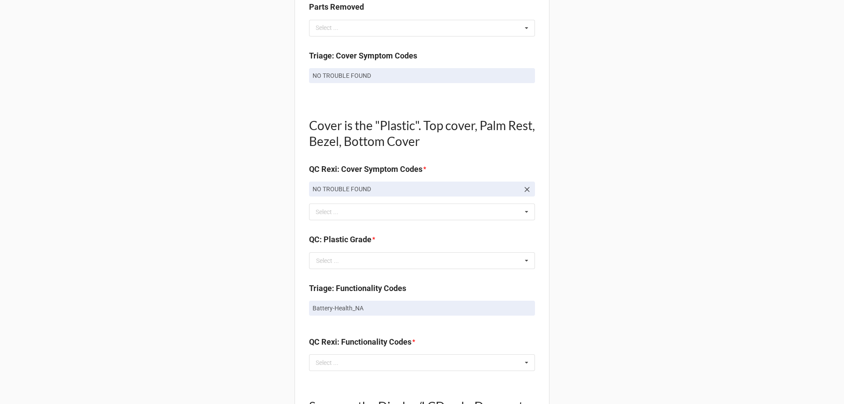
click at [641, 204] on div "Back Receiving Triage Imaging Cleaning Tech & Repair QC Packing Order Picking R…" at bounding box center [422, 234] width 844 height 1524
click at [520, 255] on icon at bounding box center [526, 261] width 13 height 16
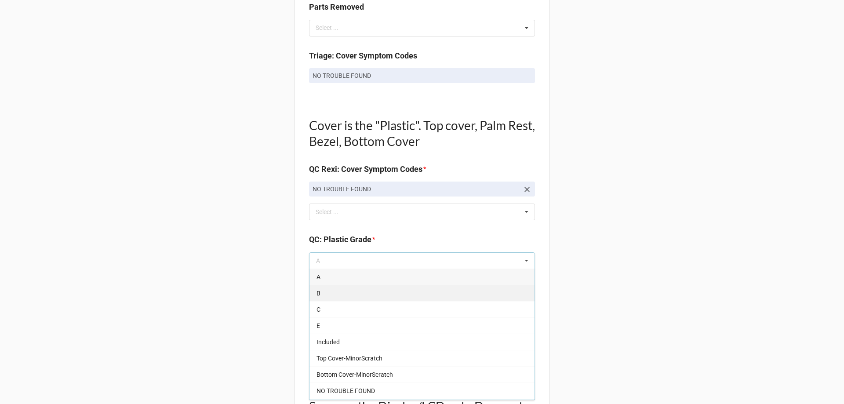
click at [357, 297] on div "B" at bounding box center [421, 293] width 225 height 16
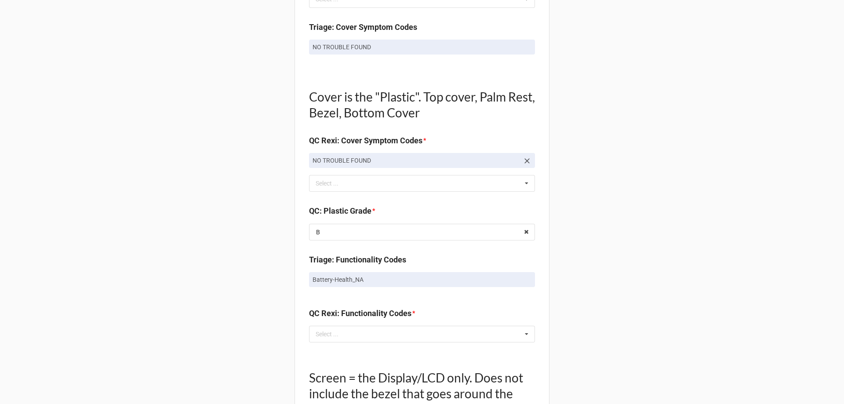
scroll to position [572, 0]
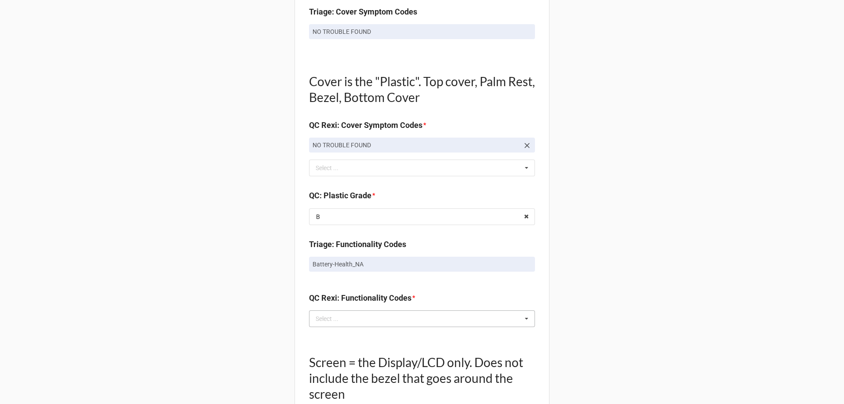
click at [513, 321] on div "Select ... No results found." at bounding box center [422, 318] width 226 height 17
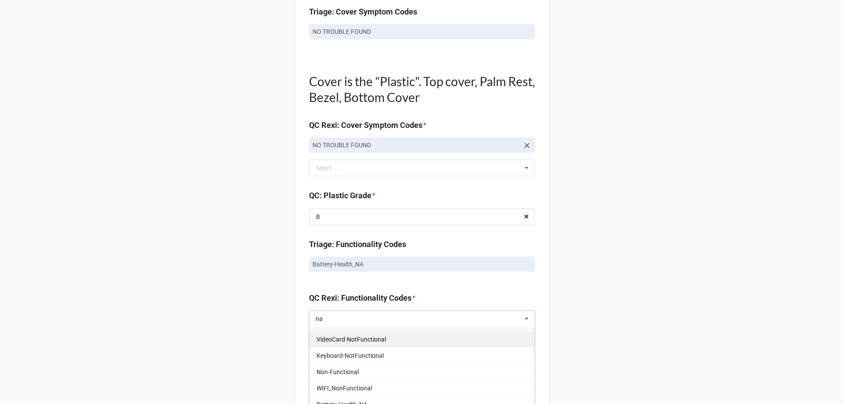
scroll to position [15, 0]
type input "na"
click at [399, 395] on div "Battery-Health_NA" at bounding box center [421, 401] width 225 height 16
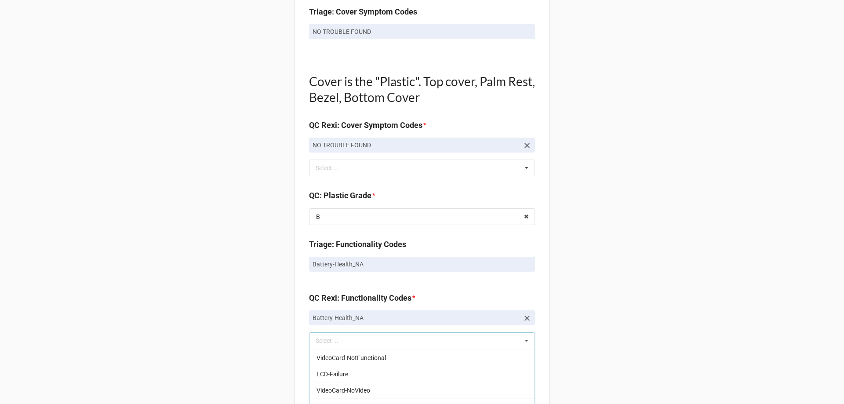
click at [655, 295] on div "Back Receiving Triage Imaging Cleaning Tech & Repair QC Packing Order Picking R…" at bounding box center [422, 201] width 844 height 1546
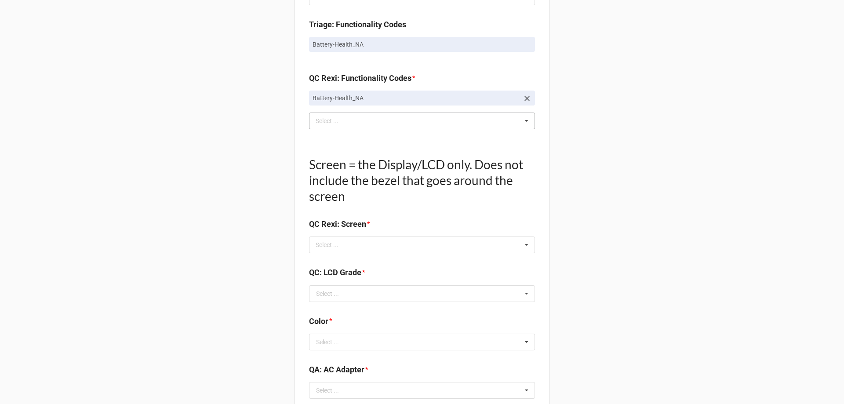
scroll to position [835, 0]
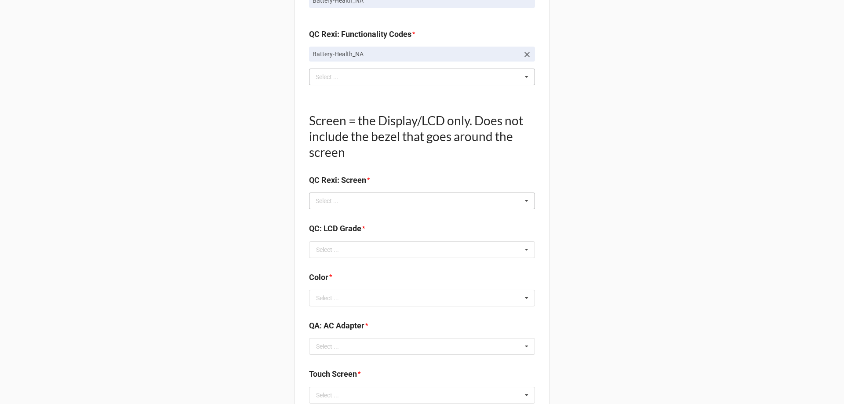
click at [523, 203] on icon at bounding box center [526, 201] width 13 height 16
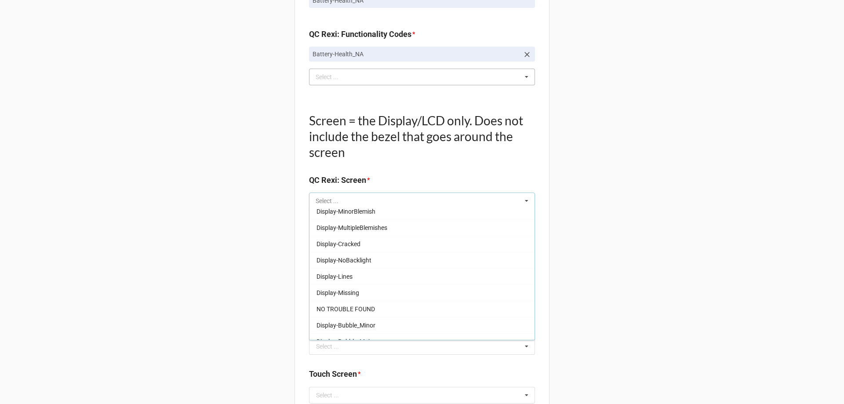
scroll to position [146, 0]
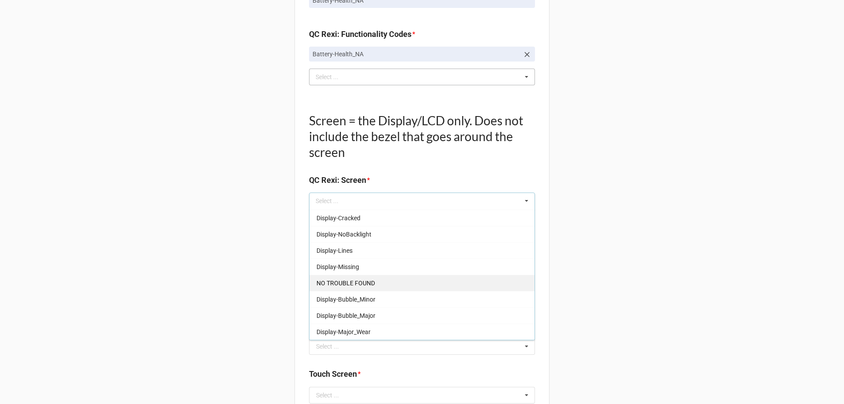
click at [397, 279] on div "NO TROUBLE FOUND" at bounding box center [421, 283] width 225 height 16
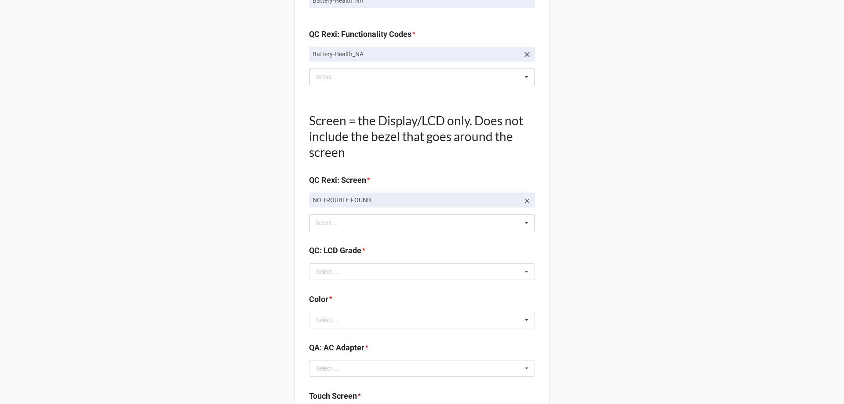
scroll to position [879, 0]
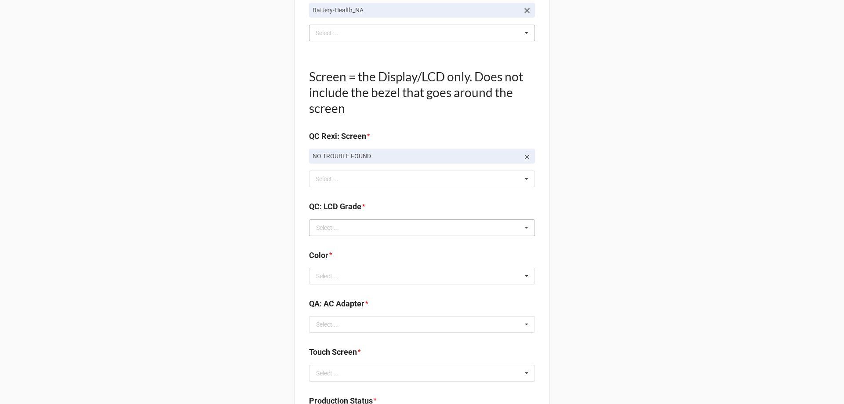
click at [524, 229] on icon at bounding box center [526, 228] width 13 height 16
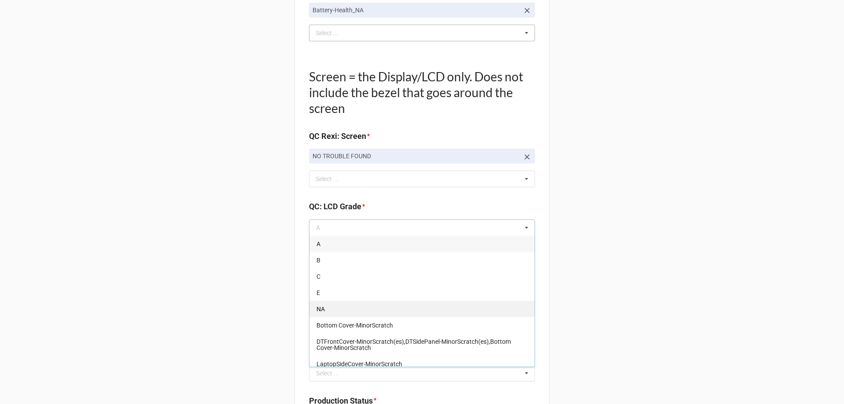
click at [440, 302] on div "NA" at bounding box center [421, 309] width 225 height 16
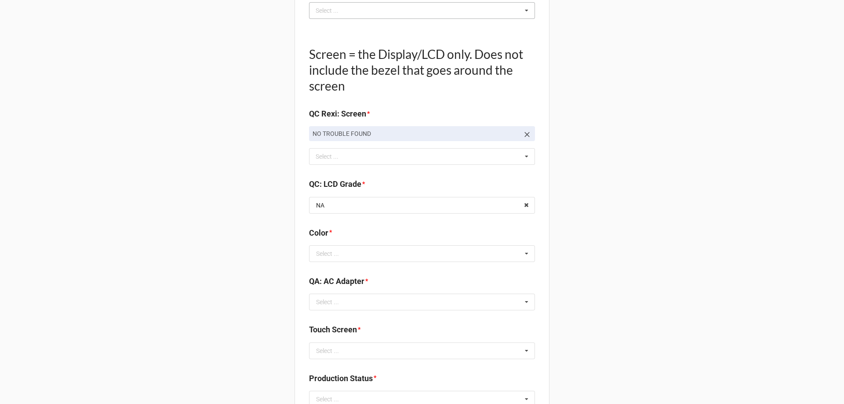
scroll to position [923, 0]
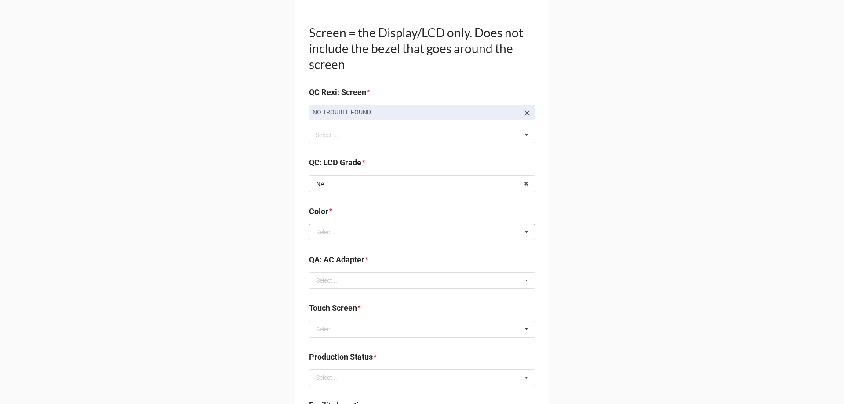
click at [528, 235] on icon at bounding box center [526, 232] width 13 height 16
click at [390, 254] on div "BLACK" at bounding box center [421, 248] width 225 height 16
click at [528, 229] on icon at bounding box center [527, 232] width 14 height 16
click at [499, 232] on input "text" at bounding box center [422, 232] width 225 height 16
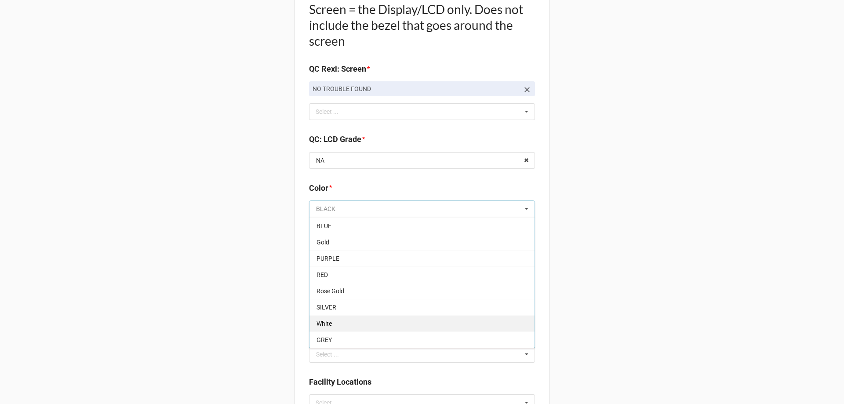
scroll to position [967, 0]
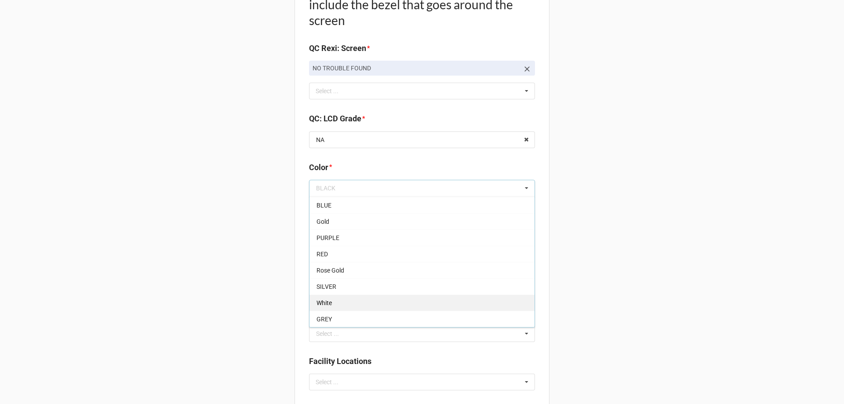
click at [385, 297] on div "White" at bounding box center [421, 303] width 225 height 16
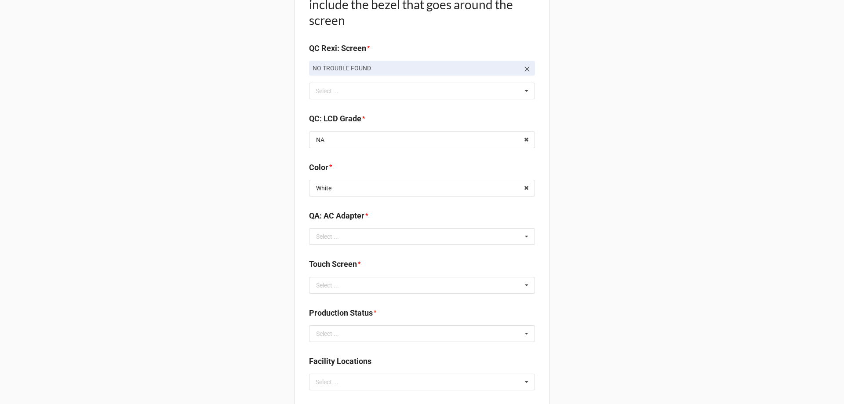
click at [385, 236] on input "text" at bounding box center [422, 237] width 225 height 16
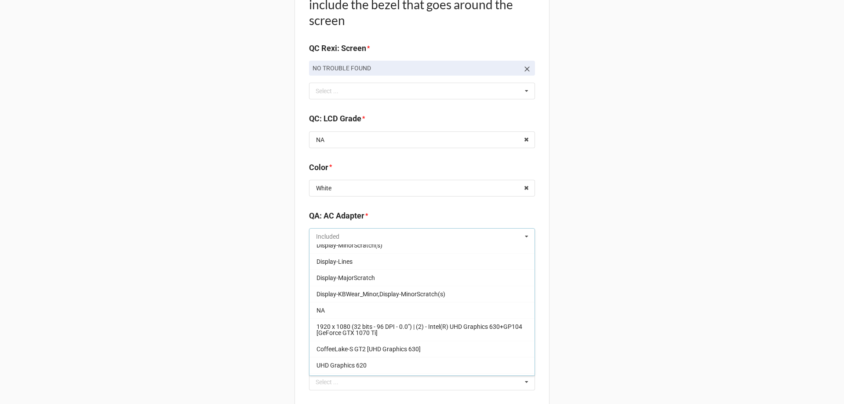
scroll to position [158, 0]
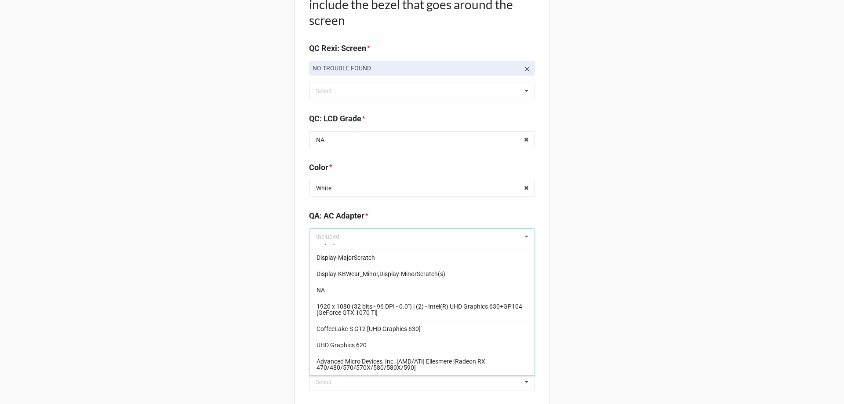
click at [374, 290] on div "NA" at bounding box center [421, 290] width 225 height 16
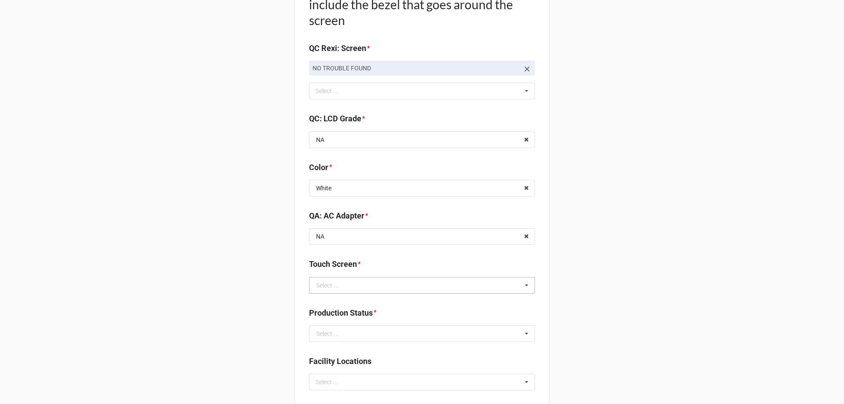
click at [527, 283] on icon at bounding box center [526, 285] width 13 height 16
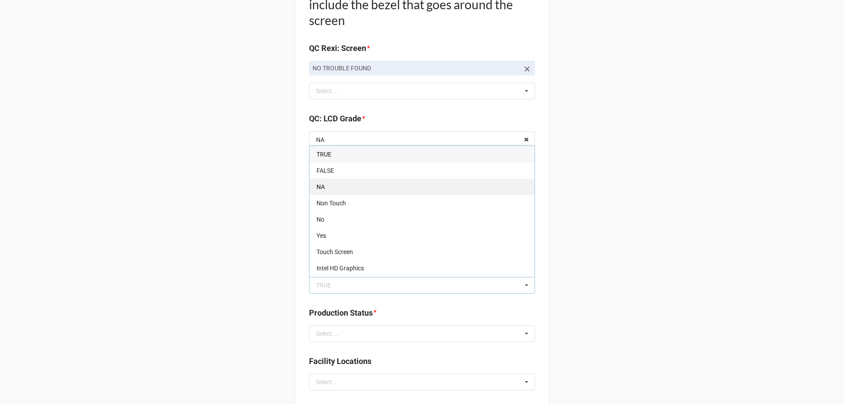
click at [390, 192] on div "NA" at bounding box center [421, 186] width 225 height 16
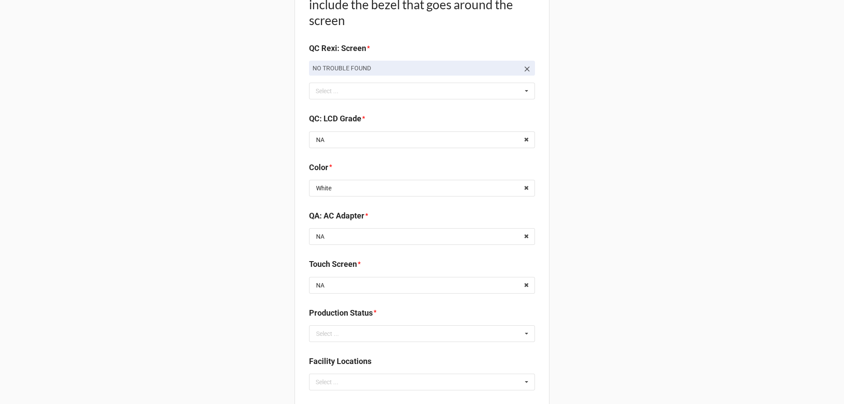
scroll to position [1011, 0]
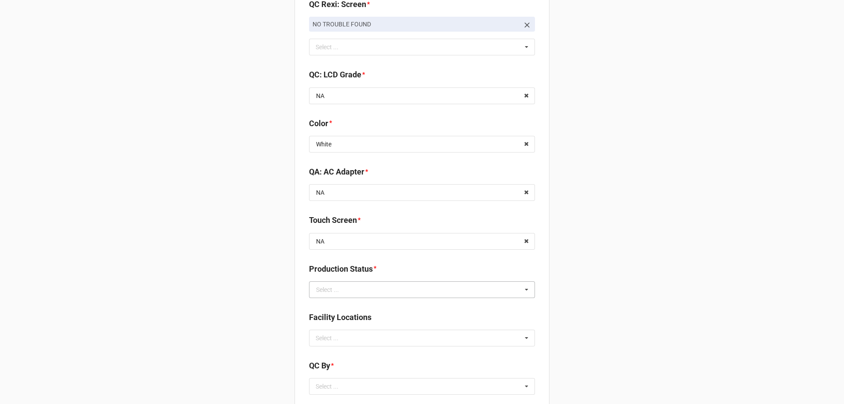
click at [527, 286] on icon at bounding box center [526, 290] width 13 height 16
click at [409, 311] on div "Cleaning" at bounding box center [421, 306] width 225 height 16
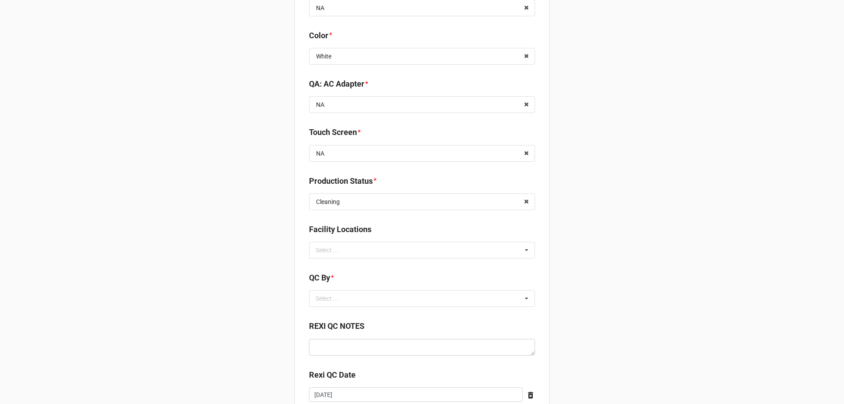
scroll to position [1143, 0]
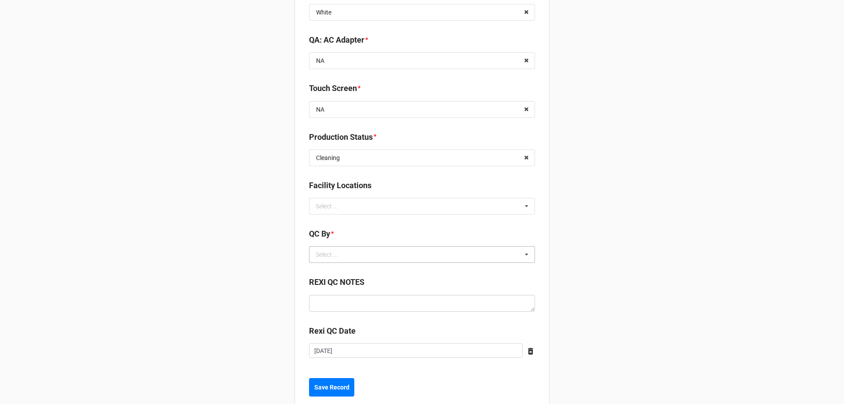
click at [522, 257] on icon at bounding box center [526, 255] width 13 height 16
click at [382, 284] on div "Christian R" at bounding box center [421, 287] width 225 height 16
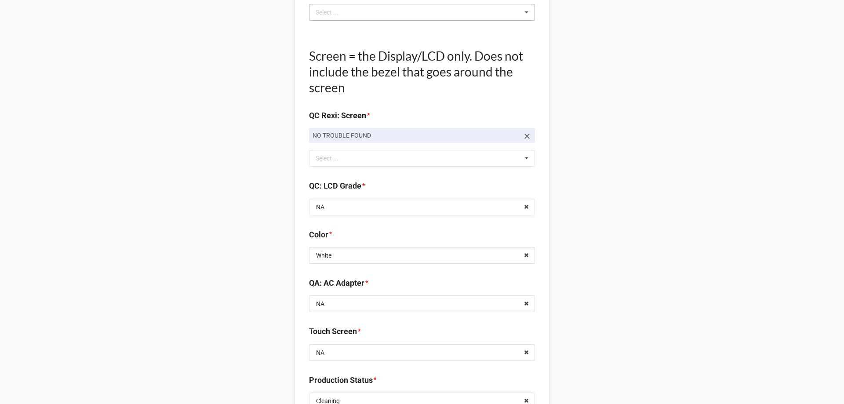
scroll to position [879, 0]
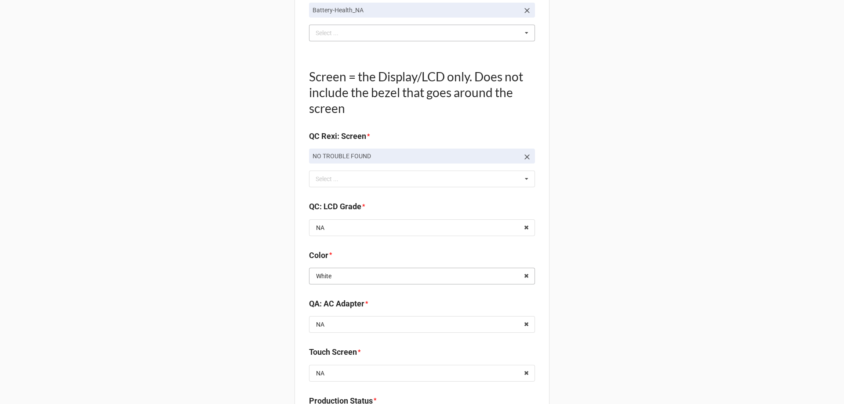
click at [470, 277] on input "text" at bounding box center [422, 276] width 225 height 16
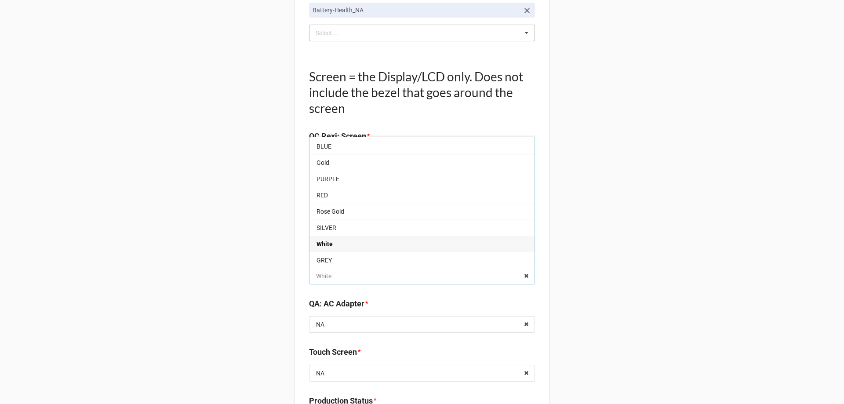
click at [364, 279] on input "text" at bounding box center [422, 276] width 225 height 16
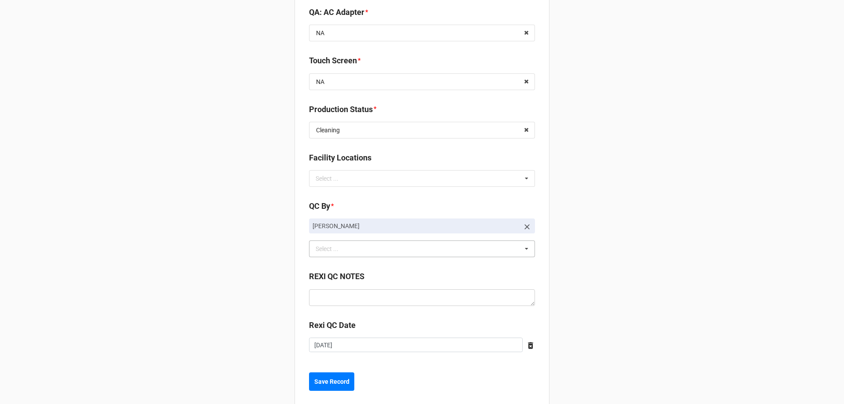
scroll to position [1186, 0]
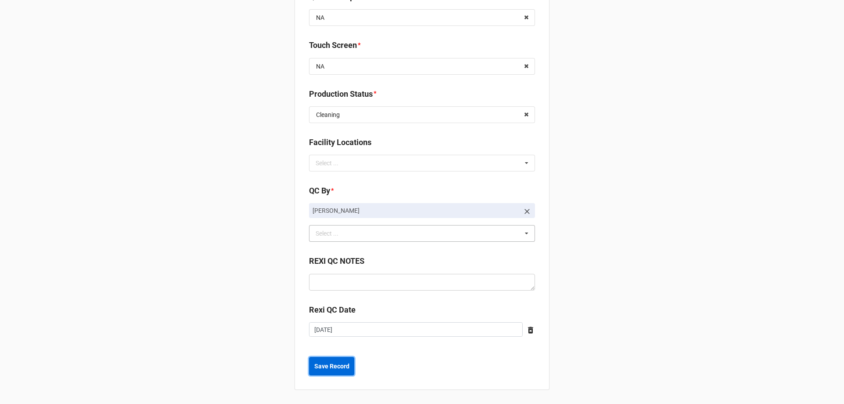
click at [320, 373] on button "Save Record" at bounding box center [331, 366] width 45 height 18
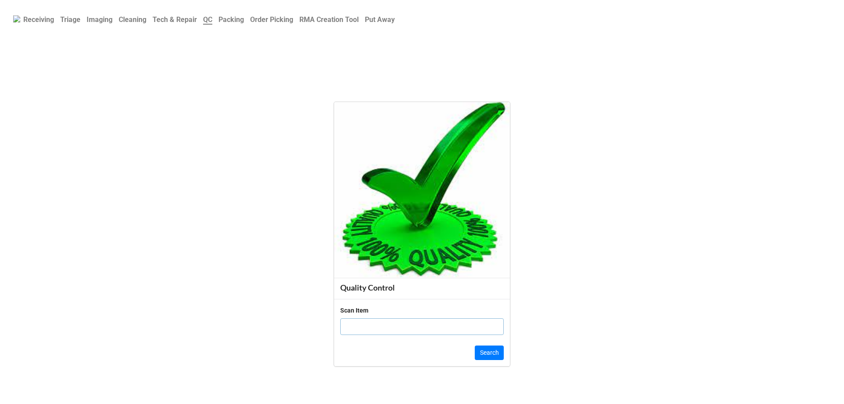
click at [374, 326] on input "text" at bounding box center [422, 326] width 164 height 17
click button "Search" at bounding box center [489, 353] width 29 height 15
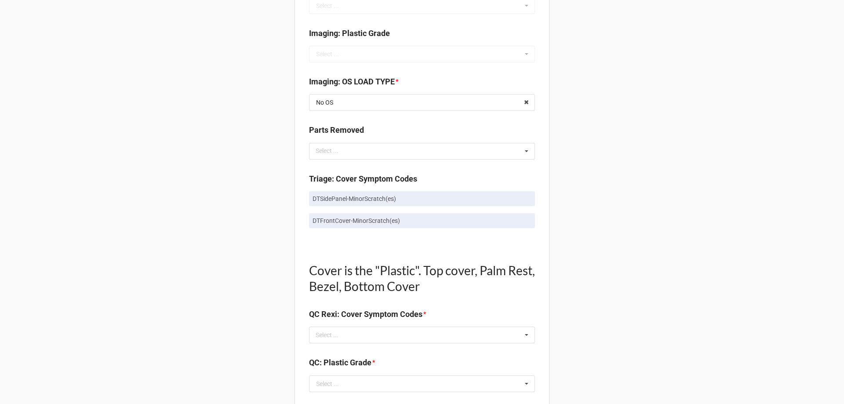
scroll to position [440, 0]
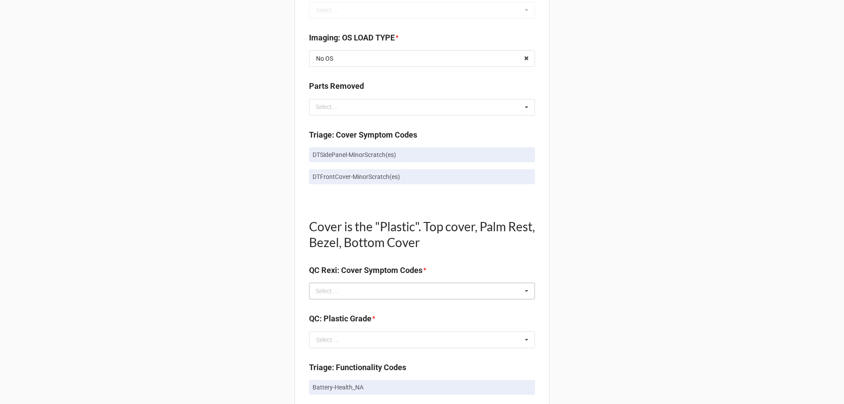
click at [523, 293] on icon at bounding box center [526, 291] width 13 height 16
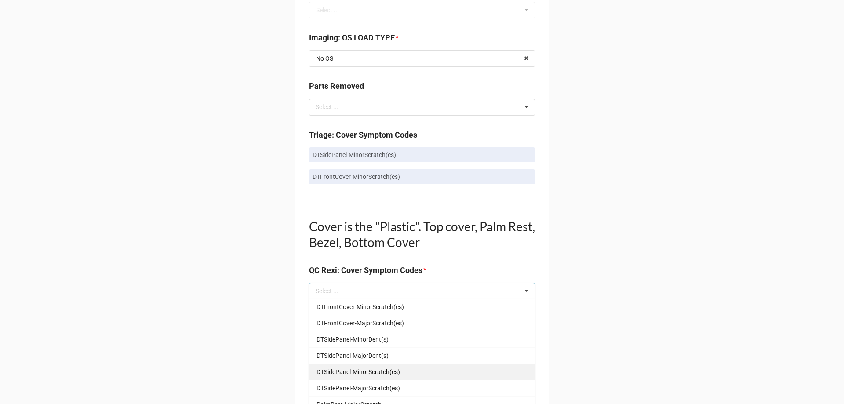
click at [407, 372] on div "DTSidePanel-MinorScratch(es)" at bounding box center [421, 372] width 225 height 16
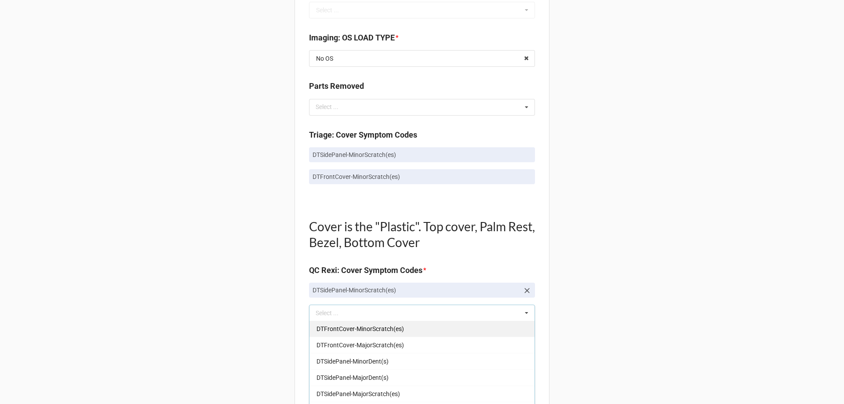
click at [408, 334] on div "DTFrontCover-MinorScratch(es)" at bounding box center [421, 328] width 225 height 16
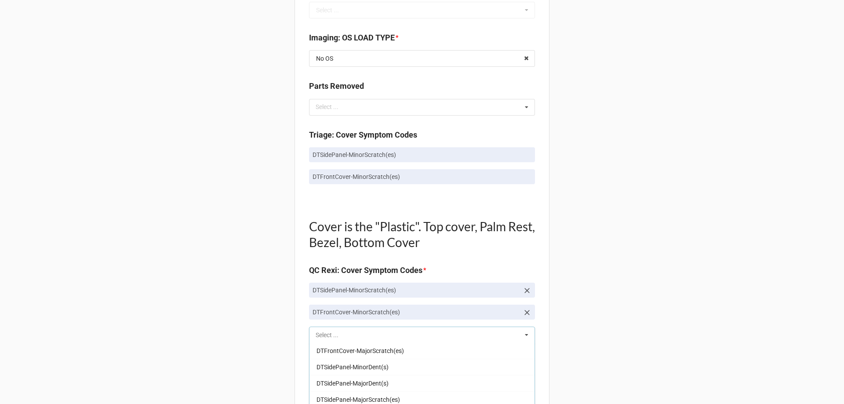
scroll to position [423, 0]
click at [595, 317] on div "Back Receiving Triage Imaging Cleaning Tech & Repair QC Packing Order Picking R…" at bounding box center [422, 339] width 844 height 1559
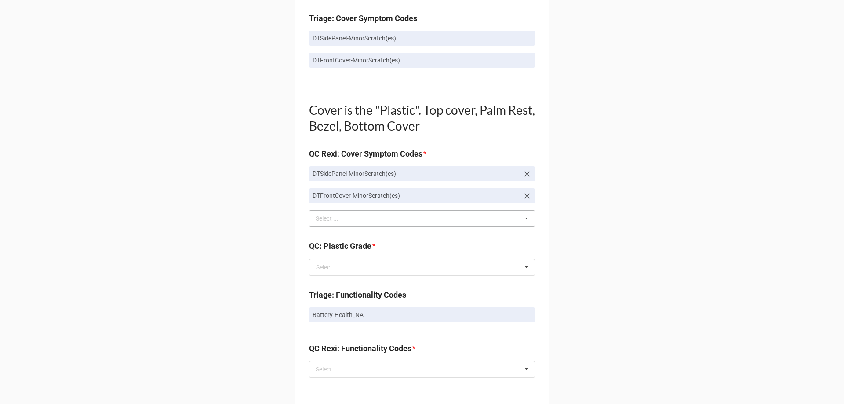
scroll to position [572, 0]
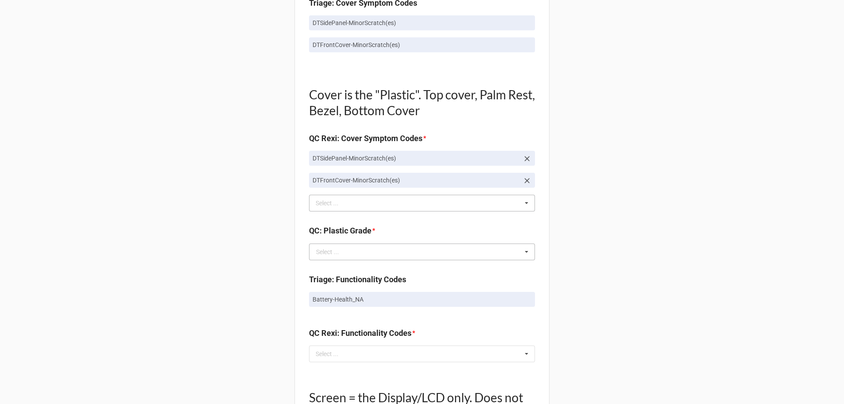
click at [523, 248] on icon at bounding box center [526, 252] width 13 height 16
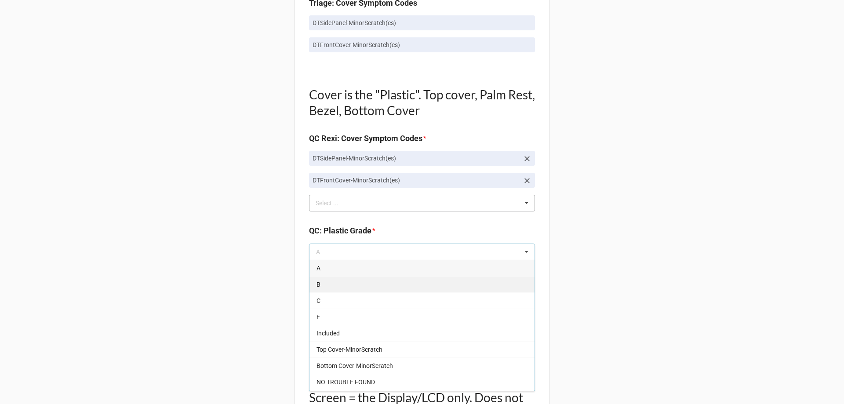
click at [336, 281] on div "B" at bounding box center [421, 284] width 225 height 16
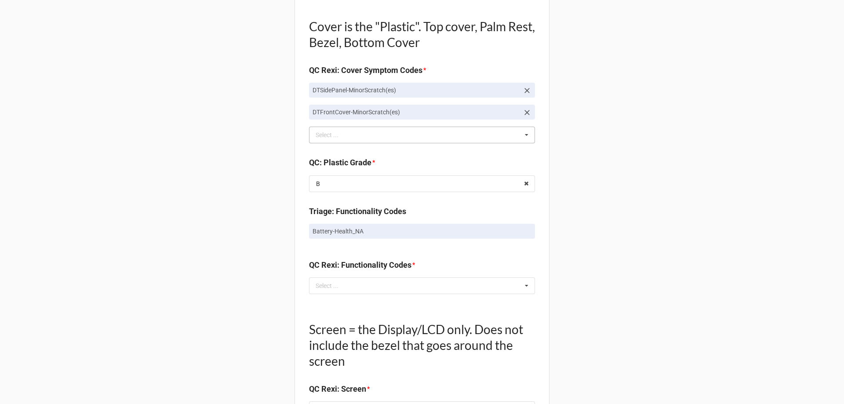
scroll to position [659, 0]
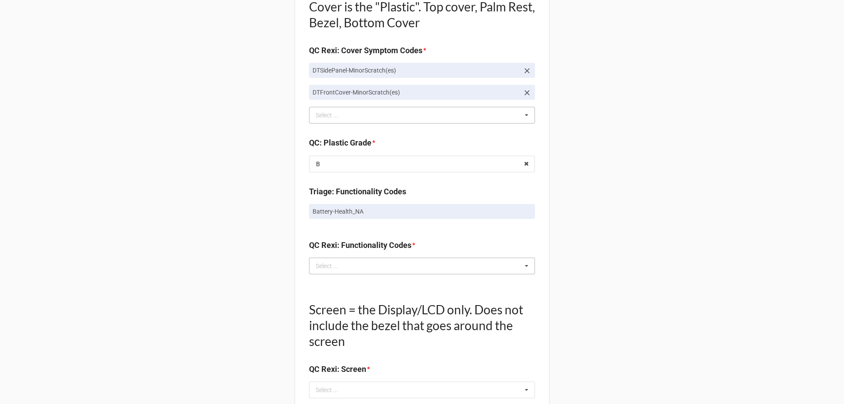
click at [525, 267] on icon at bounding box center [526, 266] width 13 height 16
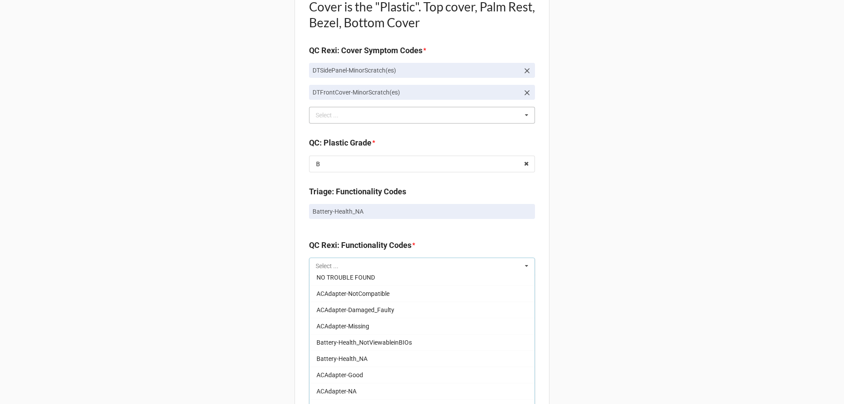
scroll to position [703, 0]
click at [349, 335] on div "Battery-Health_NA" at bounding box center [421, 343] width 225 height 16
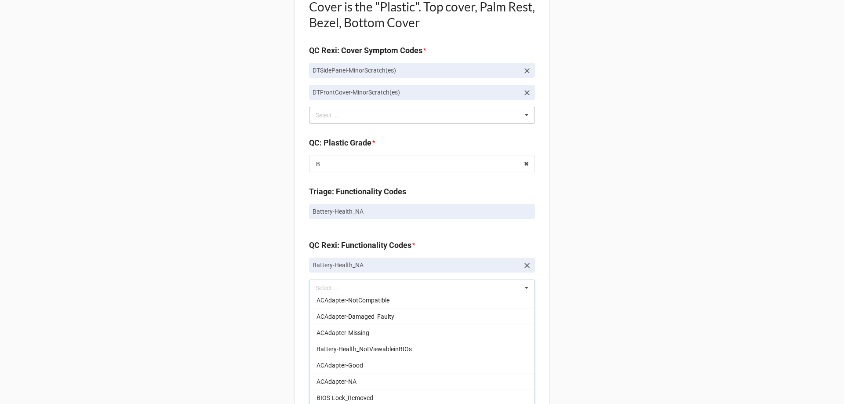
click at [541, 263] on div "Quality Control Box Label: Description Alienware Alienware Aurora R9 I5-9400 8 …" at bounding box center [422, 149] width 255 height 1517
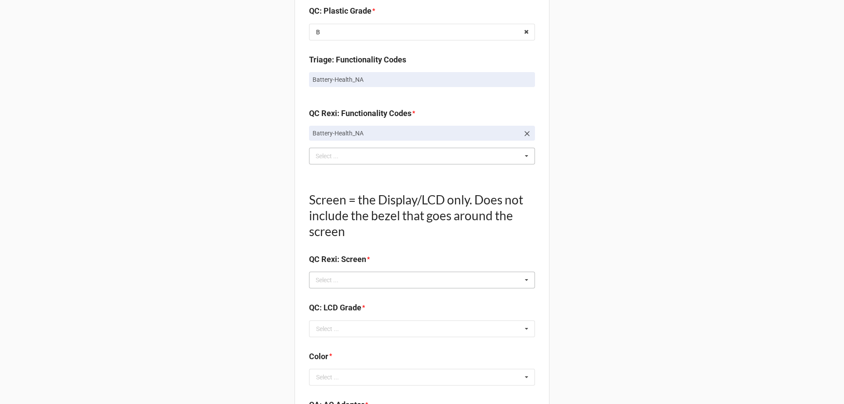
scroll to position [835, 0]
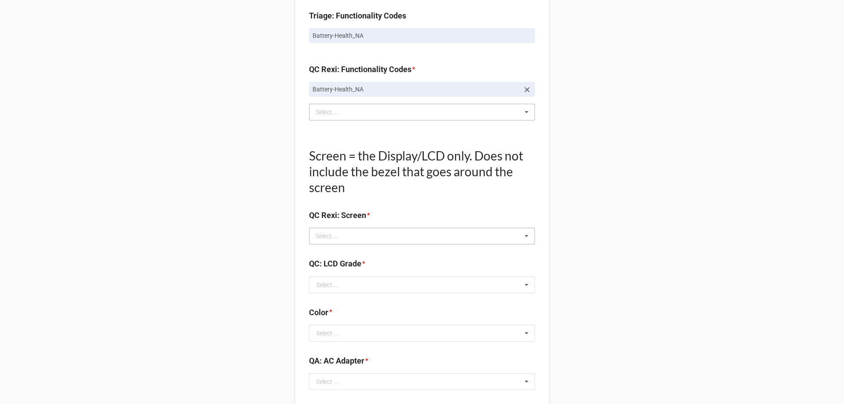
click at [522, 237] on icon at bounding box center [526, 236] width 13 height 16
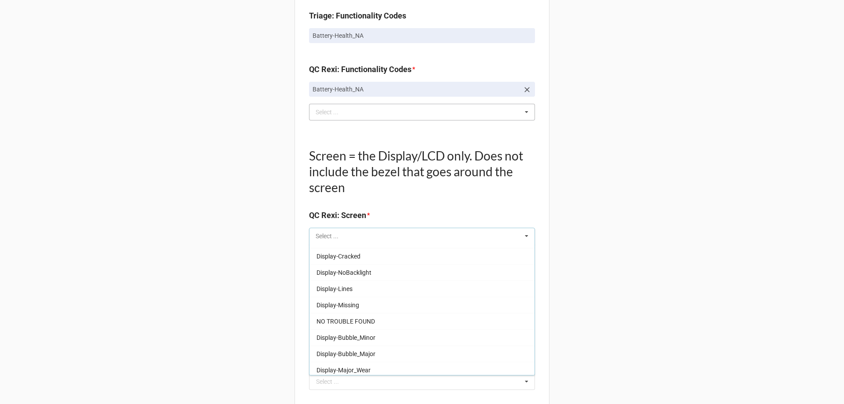
scroll to position [146, 0]
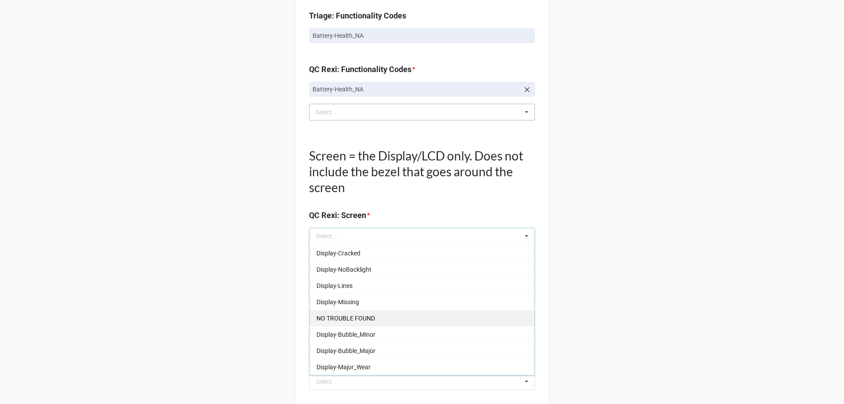
click at [448, 310] on div "NO TROUBLE FOUND" at bounding box center [421, 318] width 225 height 16
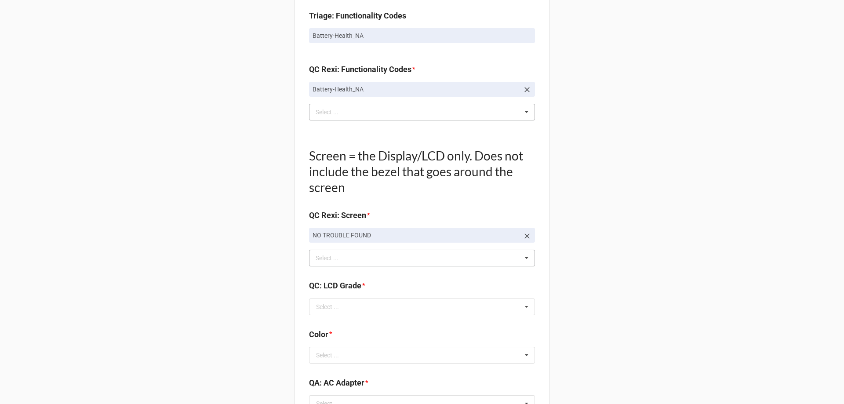
scroll to position [879, 0]
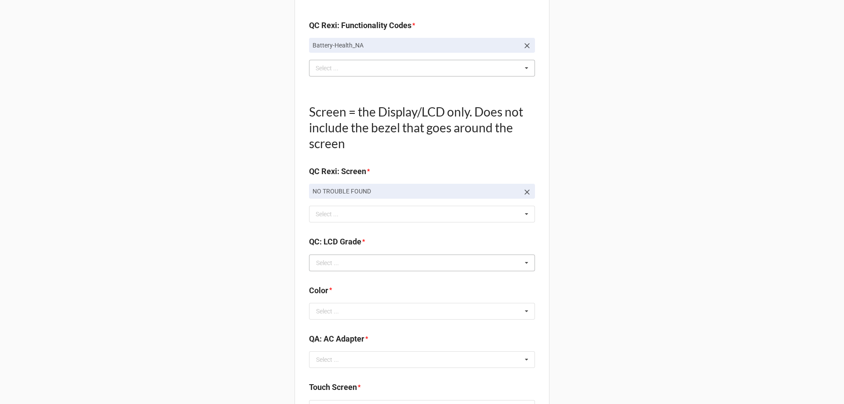
click at [522, 261] on icon at bounding box center [526, 263] width 13 height 16
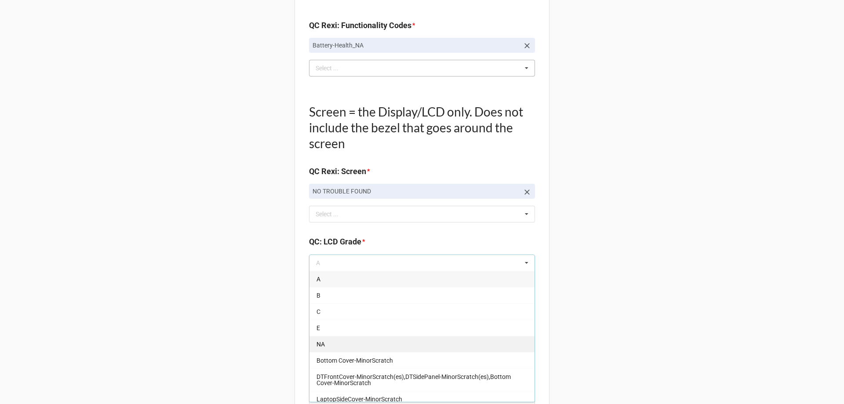
click at [389, 343] on div "NA" at bounding box center [421, 344] width 225 height 16
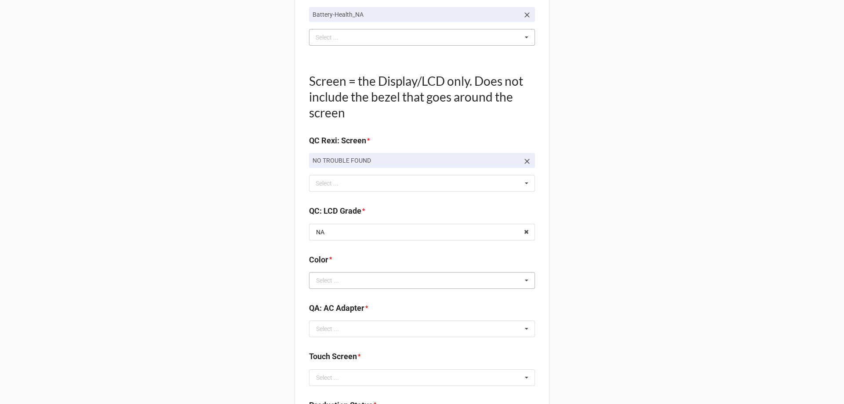
scroll to position [923, 0]
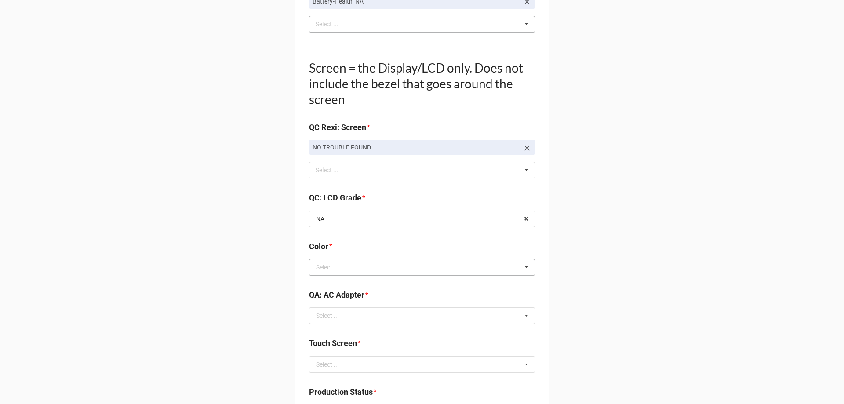
click at [530, 269] on icon at bounding box center [526, 267] width 13 height 16
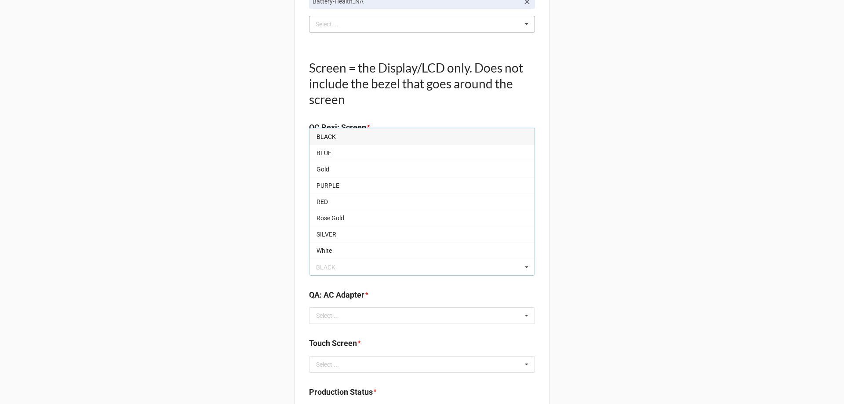
click at [363, 134] on div "BLACK" at bounding box center [421, 136] width 225 height 16
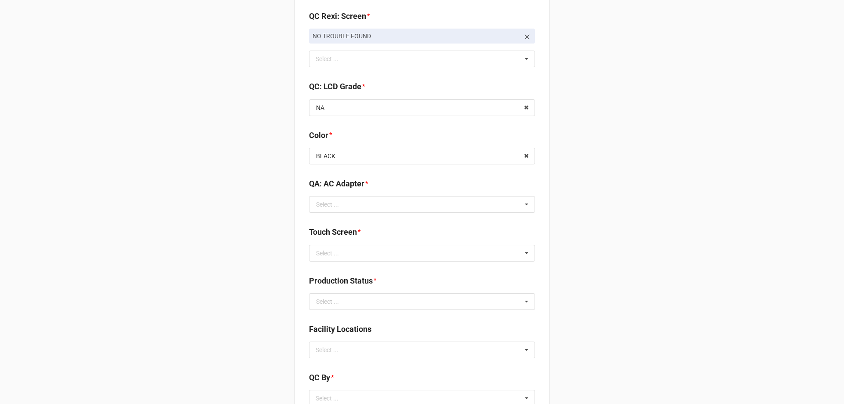
scroll to position [1055, 0]
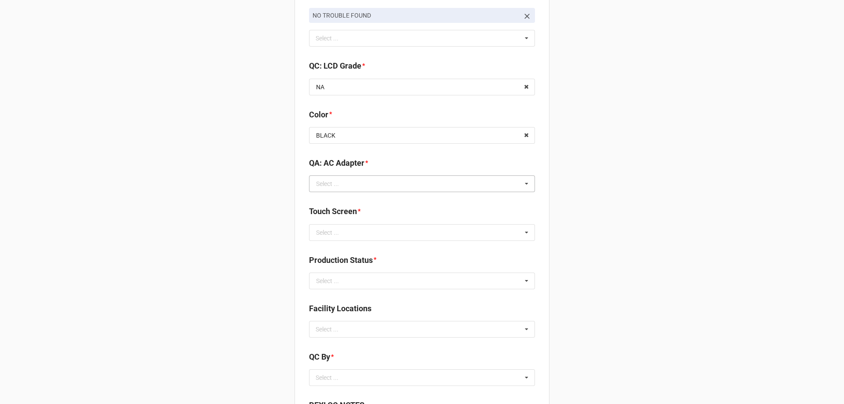
click at [520, 186] on icon at bounding box center [526, 184] width 13 height 16
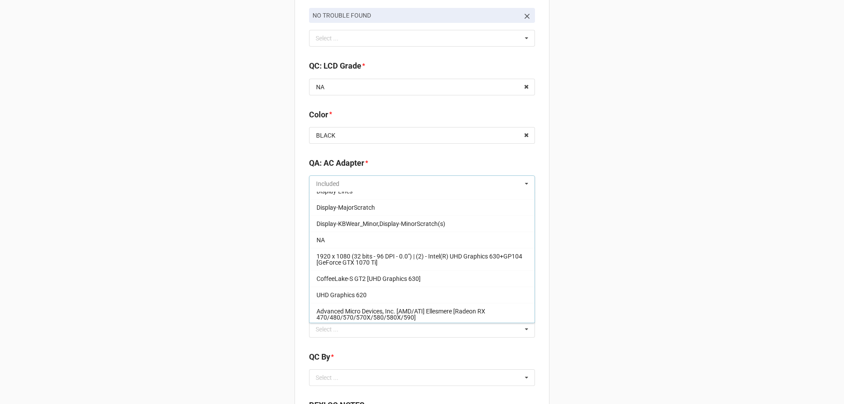
scroll to position [158, 0]
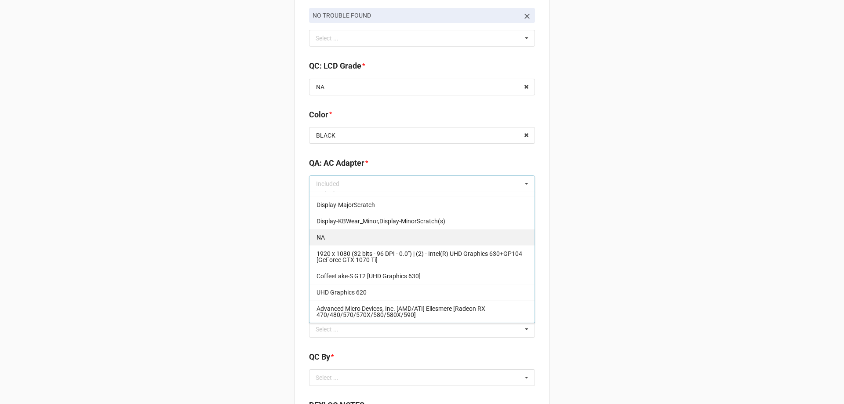
click at [427, 235] on div "NA" at bounding box center [421, 237] width 225 height 16
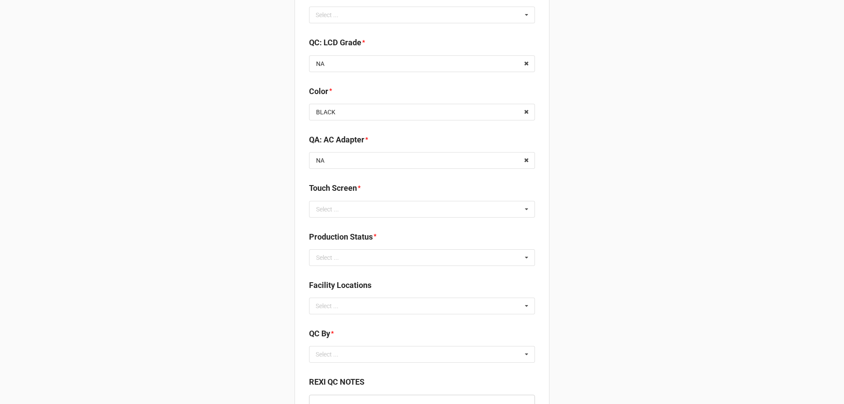
scroll to position [1099, 0]
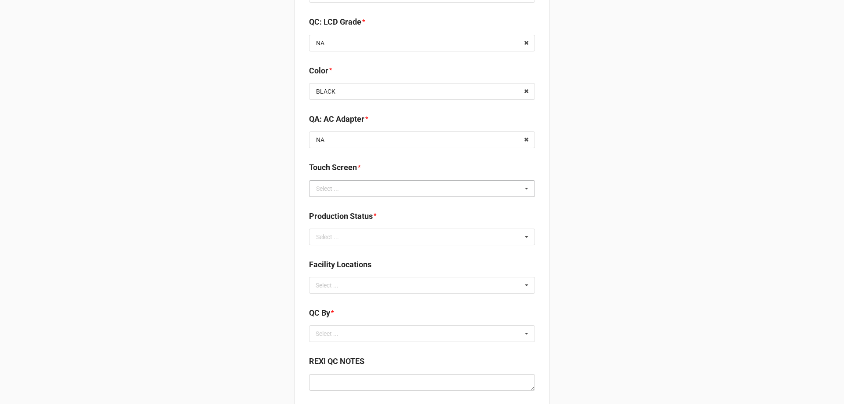
click at [521, 189] on icon at bounding box center [526, 189] width 13 height 16
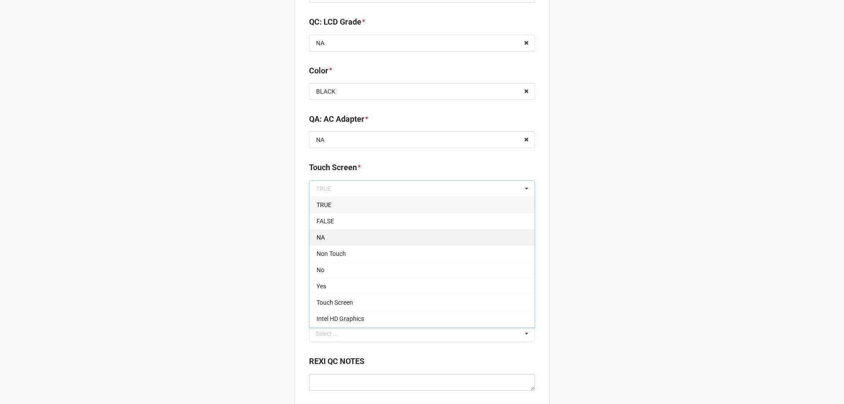
click at [436, 232] on div "NA" at bounding box center [421, 237] width 225 height 16
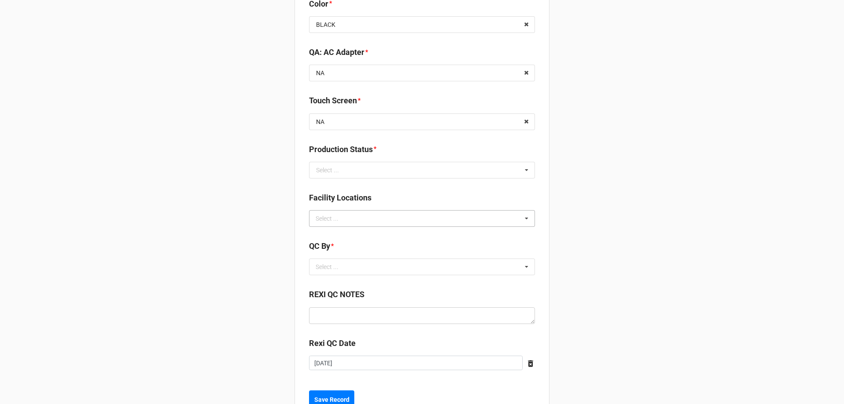
scroll to position [1187, 0]
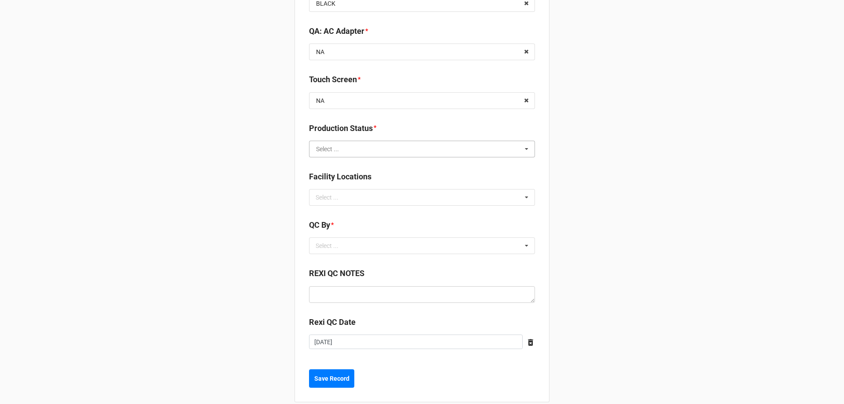
click at [515, 152] on input "text" at bounding box center [422, 149] width 225 height 16
click at [445, 169] on div "Cleaning" at bounding box center [421, 165] width 225 height 16
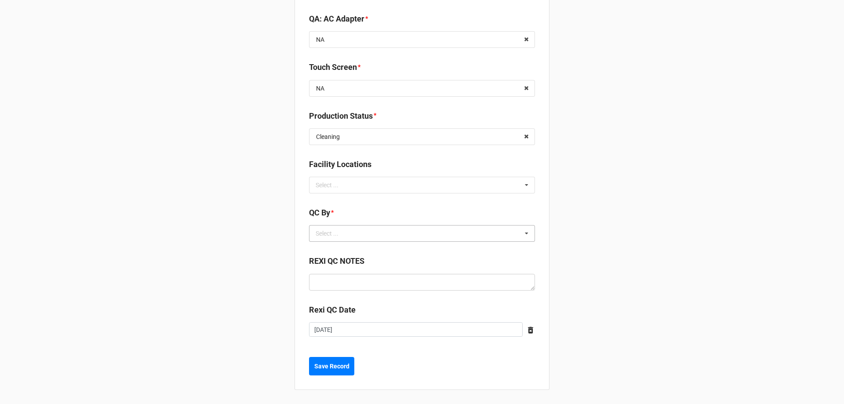
click at [525, 234] on icon at bounding box center [526, 234] width 13 height 16
click at [414, 260] on div "[PERSON_NAME]" at bounding box center [421, 266] width 225 height 16
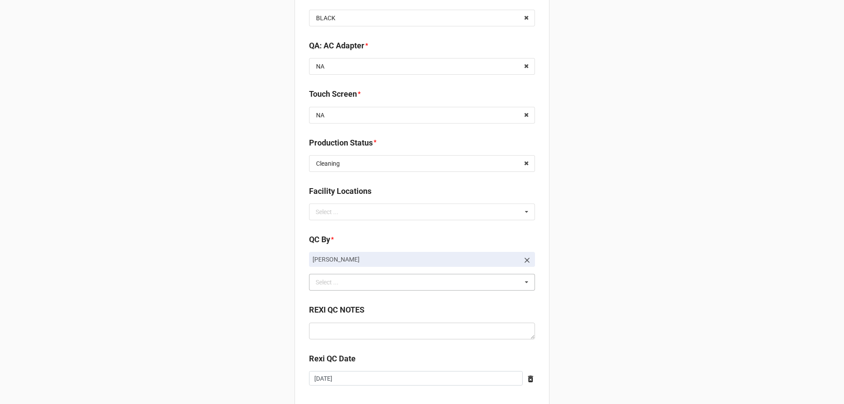
scroll to position [1221, 0]
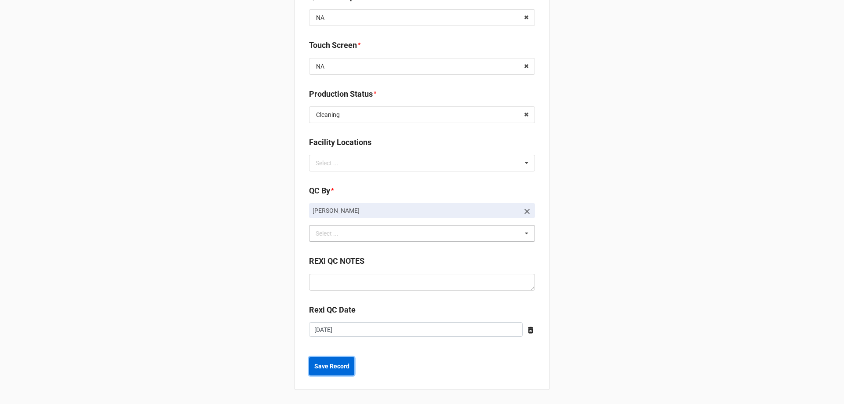
click at [313, 372] on button "Save Record" at bounding box center [331, 366] width 45 height 18
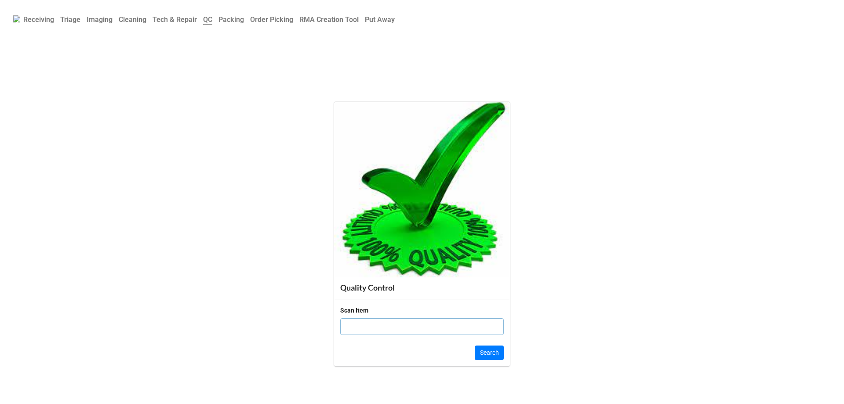
click at [401, 327] on input "text" at bounding box center [422, 326] width 164 height 17
click button "Search" at bounding box center [489, 353] width 29 height 15
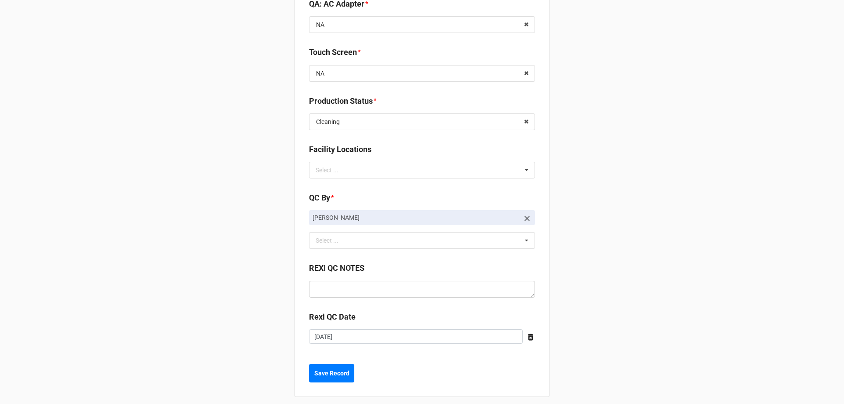
scroll to position [1221, 0]
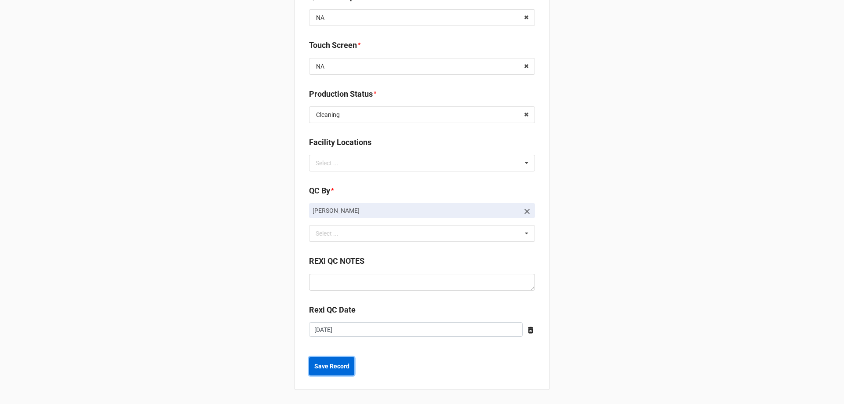
click at [318, 368] on b "Save Record" at bounding box center [331, 366] width 35 height 9
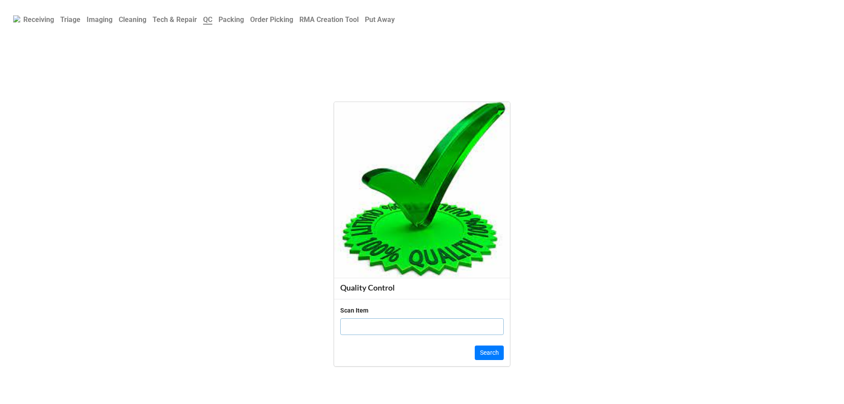
click at [144, 21] on b "Cleaning" at bounding box center [133, 19] width 28 height 8
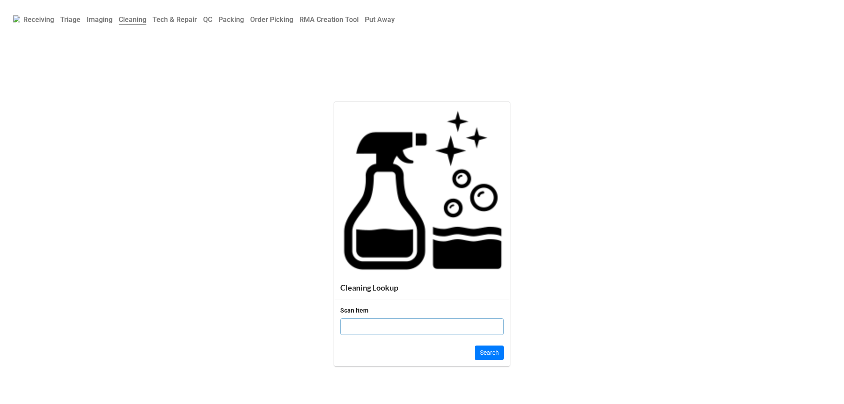
click at [411, 331] on input "text" at bounding box center [422, 326] width 164 height 17
click button "Search" at bounding box center [489, 353] width 29 height 15
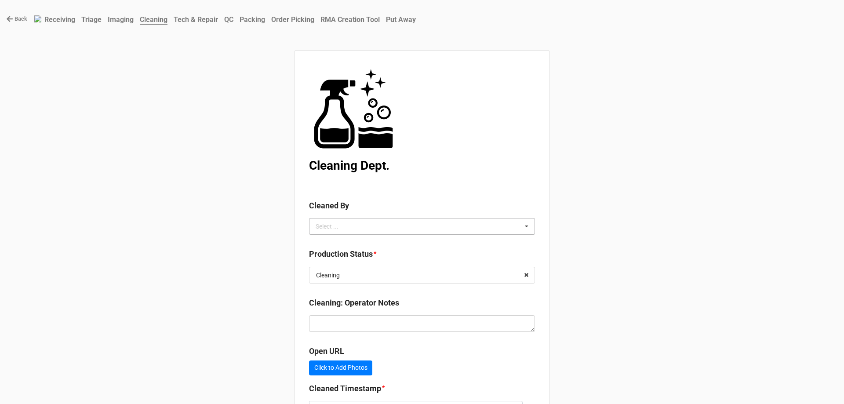
click at [522, 229] on icon at bounding box center [526, 226] width 13 height 16
click at [400, 262] on div "Christian R" at bounding box center [421, 259] width 225 height 16
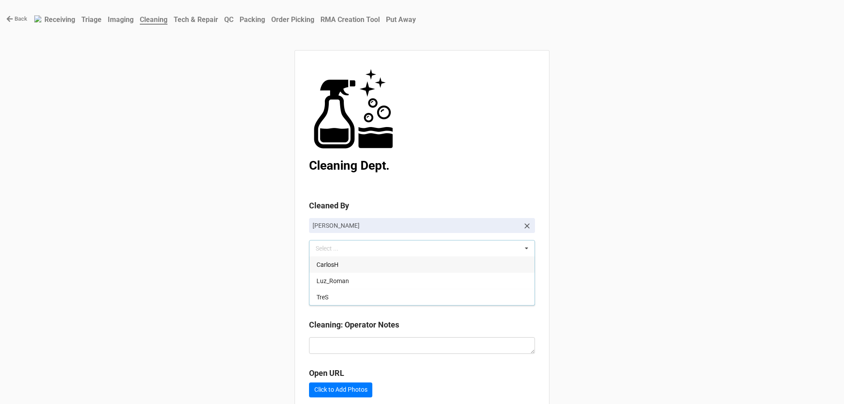
click at [643, 262] on div "Back Receiving Triage Imaging Cleaning Tech & Repair QC Packing Order Picking R…" at bounding box center [422, 252] width 844 height 505
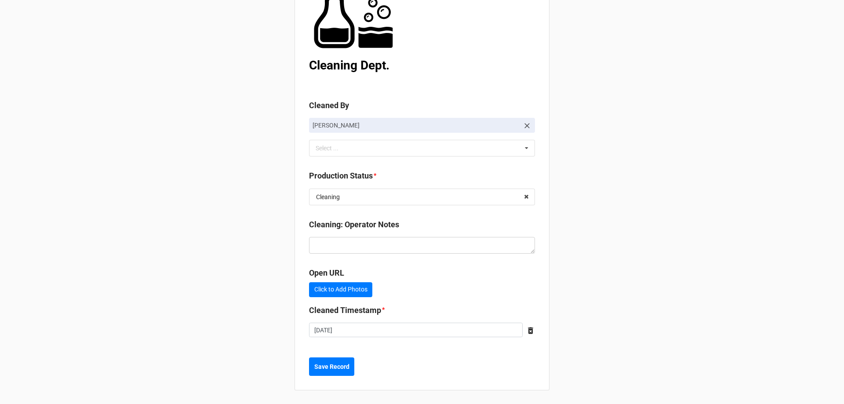
scroll to position [101, 0]
click at [514, 193] on input "text" at bounding box center [422, 197] width 225 height 16
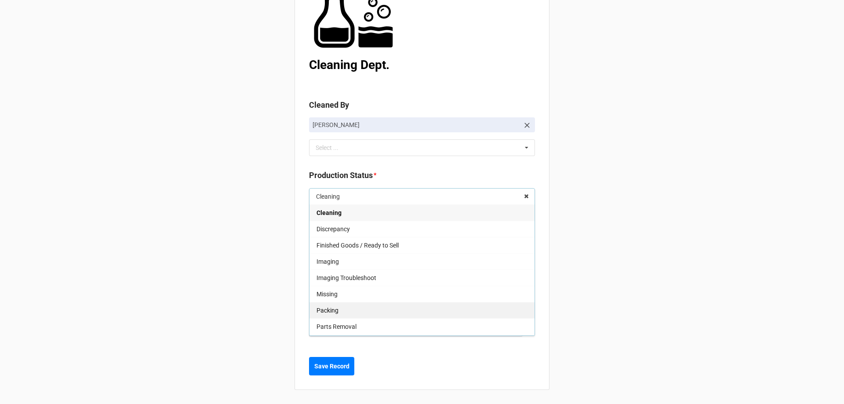
click at [408, 305] on div "Packing" at bounding box center [421, 310] width 225 height 16
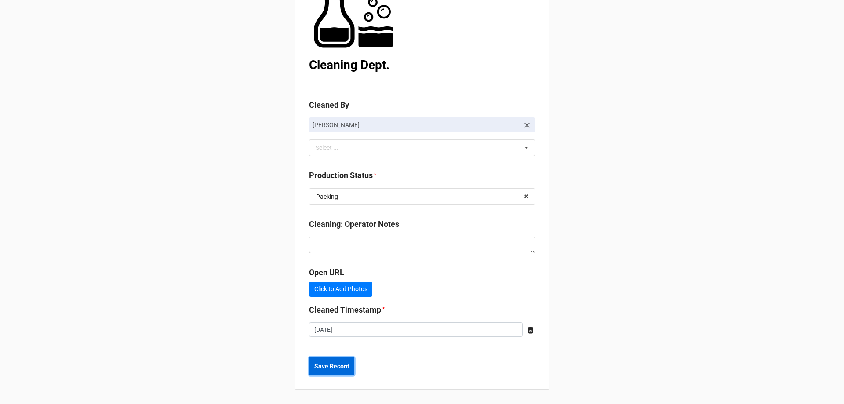
click at [346, 368] on b "Save Record" at bounding box center [331, 366] width 35 height 9
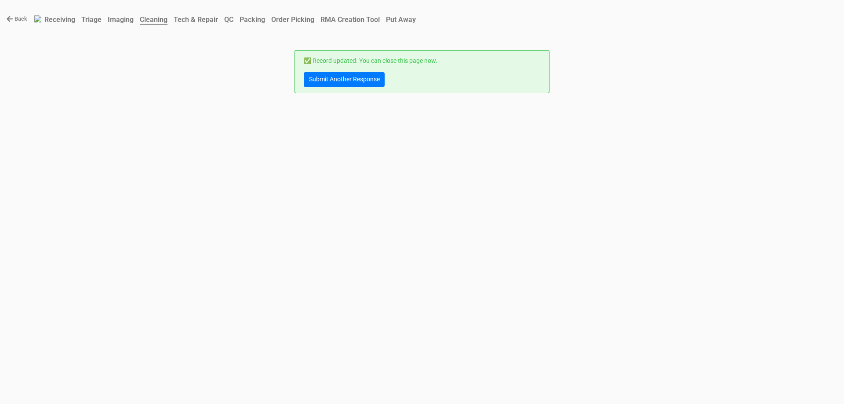
scroll to position [0, 0]
